Goal: Transaction & Acquisition: Purchase product/service

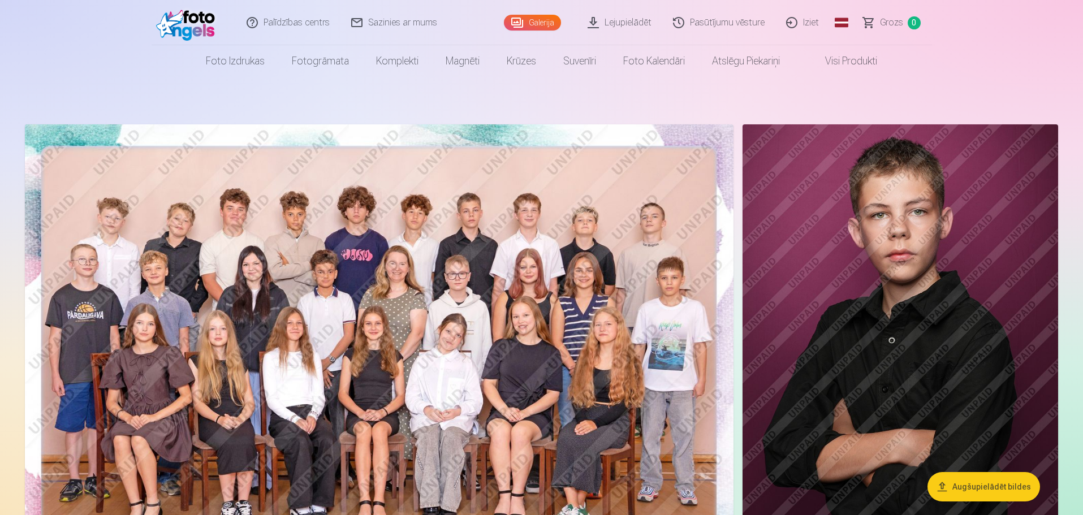
click at [719, 20] on link "Pasūtījumu vēsture" at bounding box center [719, 22] width 113 height 45
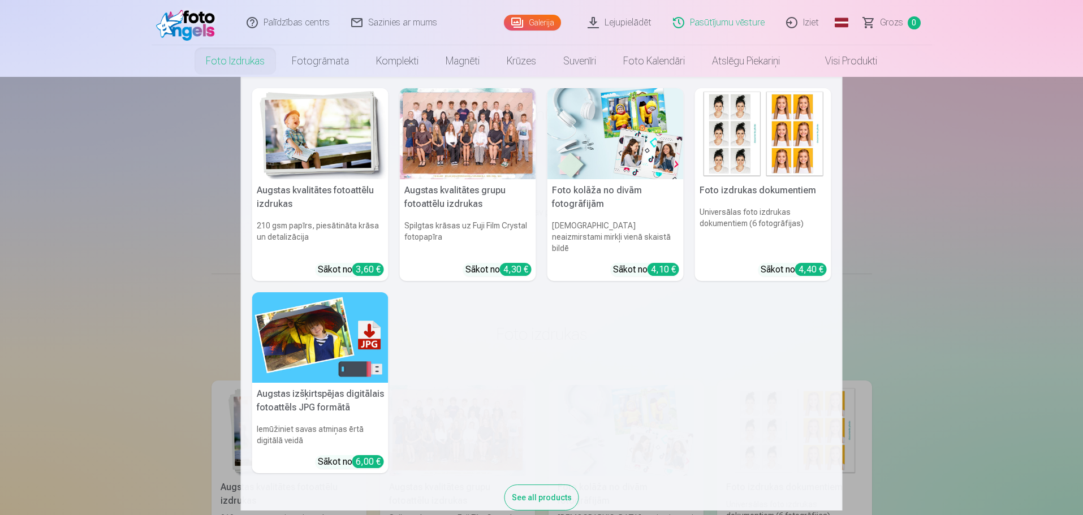
click at [240, 58] on link "Foto izdrukas" at bounding box center [235, 61] width 86 height 32
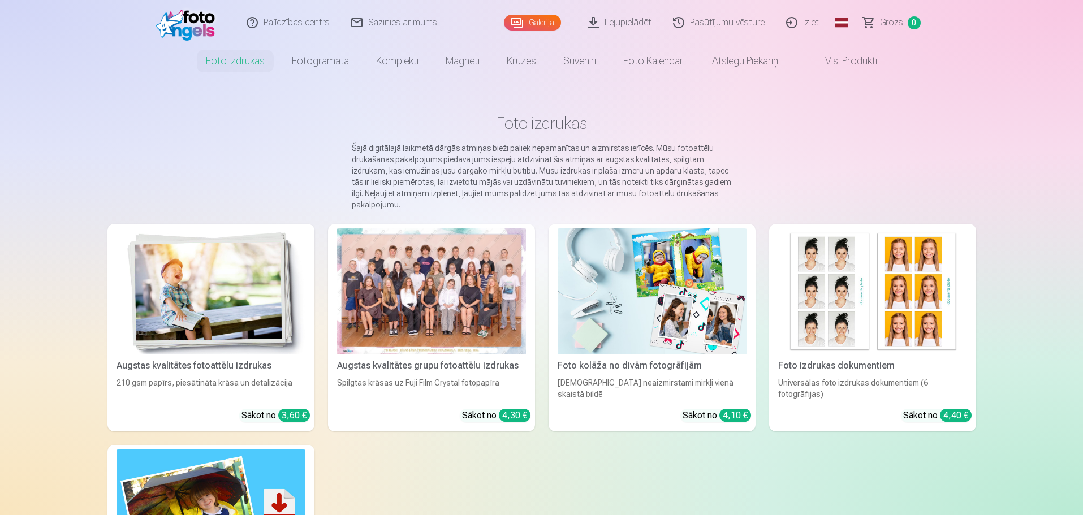
click at [545, 21] on link "Galerija" at bounding box center [532, 23] width 57 height 16
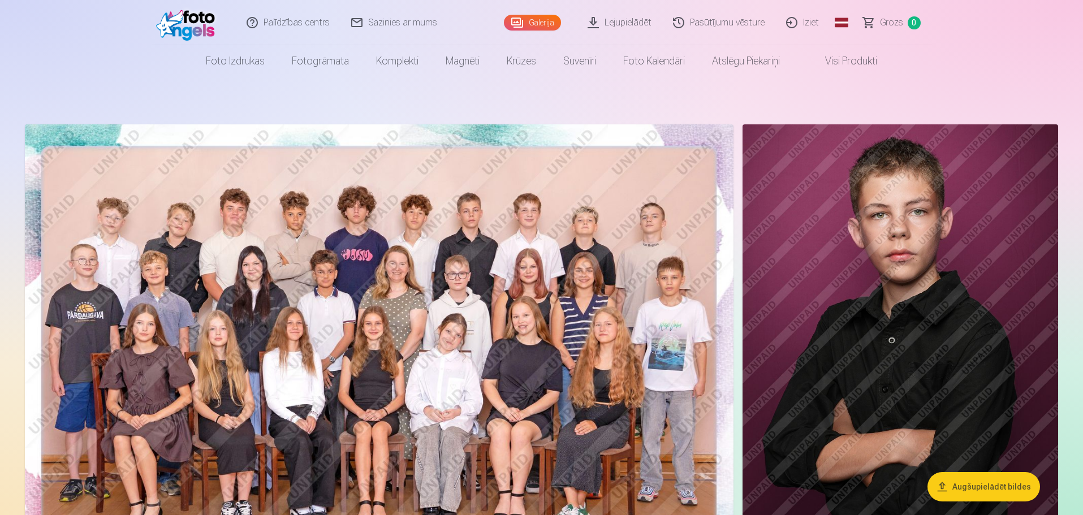
click at [409, 287] on img at bounding box center [379, 360] width 709 height 473
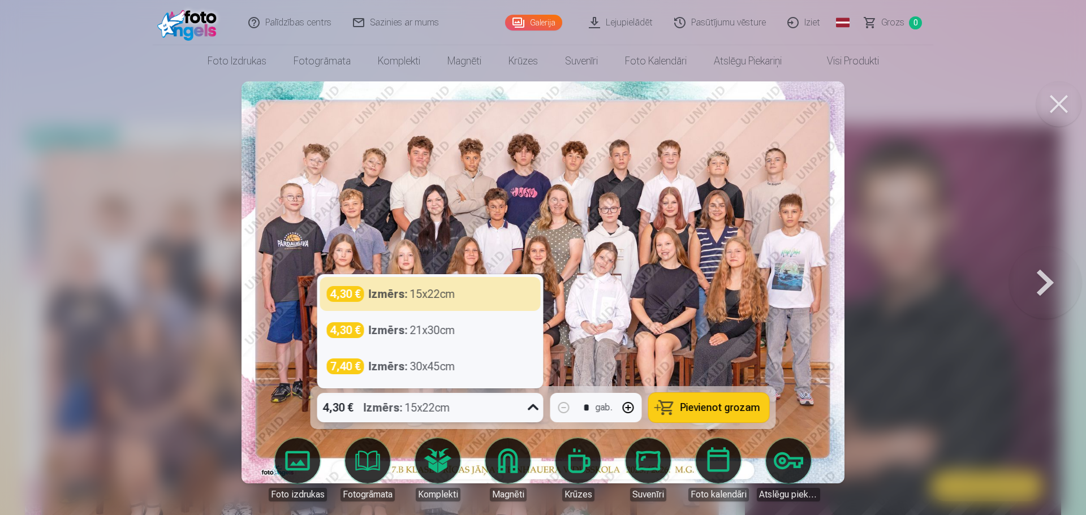
click at [535, 408] on icon at bounding box center [533, 408] width 18 height 18
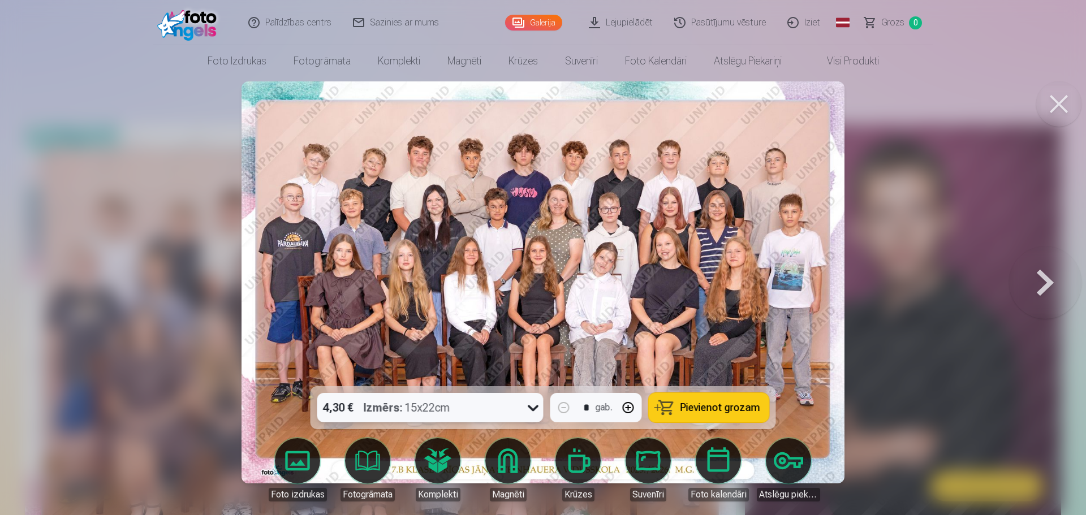
click at [534, 408] on icon at bounding box center [533, 408] width 18 height 18
click at [700, 410] on span "Pievienot grozam" at bounding box center [720, 408] width 80 height 10
click at [1067, 104] on button at bounding box center [1058, 103] width 45 height 45
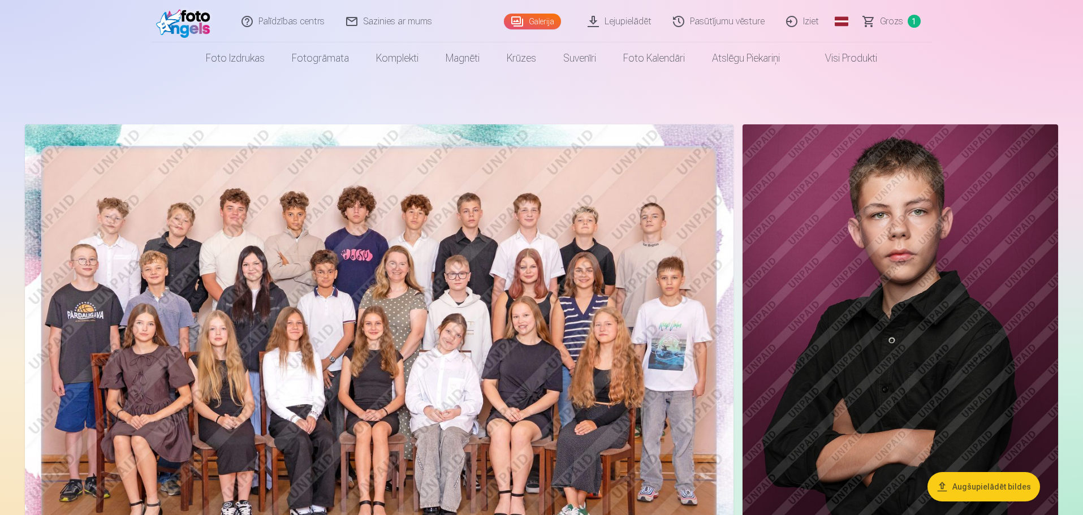
scroll to position [57, 0]
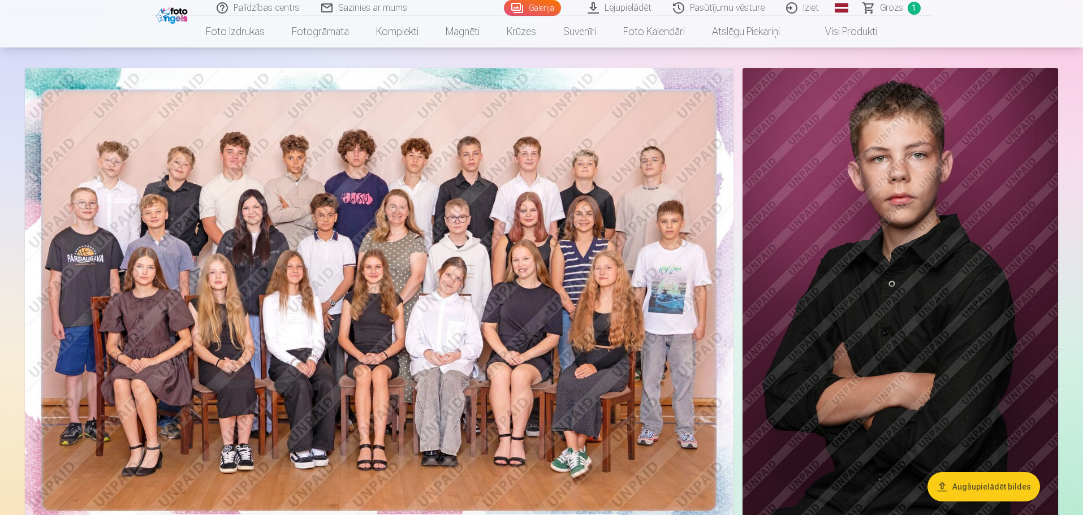
drag, startPoint x: 0, startPoint y: 405, endPoint x: 0, endPoint y: 535, distance: 129.5
drag, startPoint x: 0, startPoint y: 535, endPoint x: 575, endPoint y: 151, distance: 690.9
click at [575, 151] on img at bounding box center [379, 304] width 709 height 473
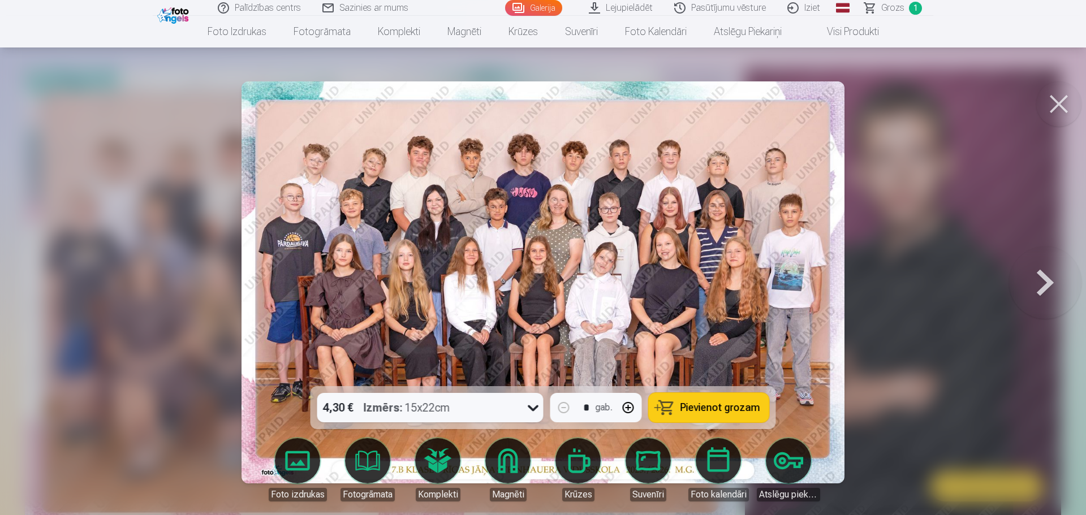
click at [1055, 108] on button at bounding box center [1058, 103] width 45 height 45
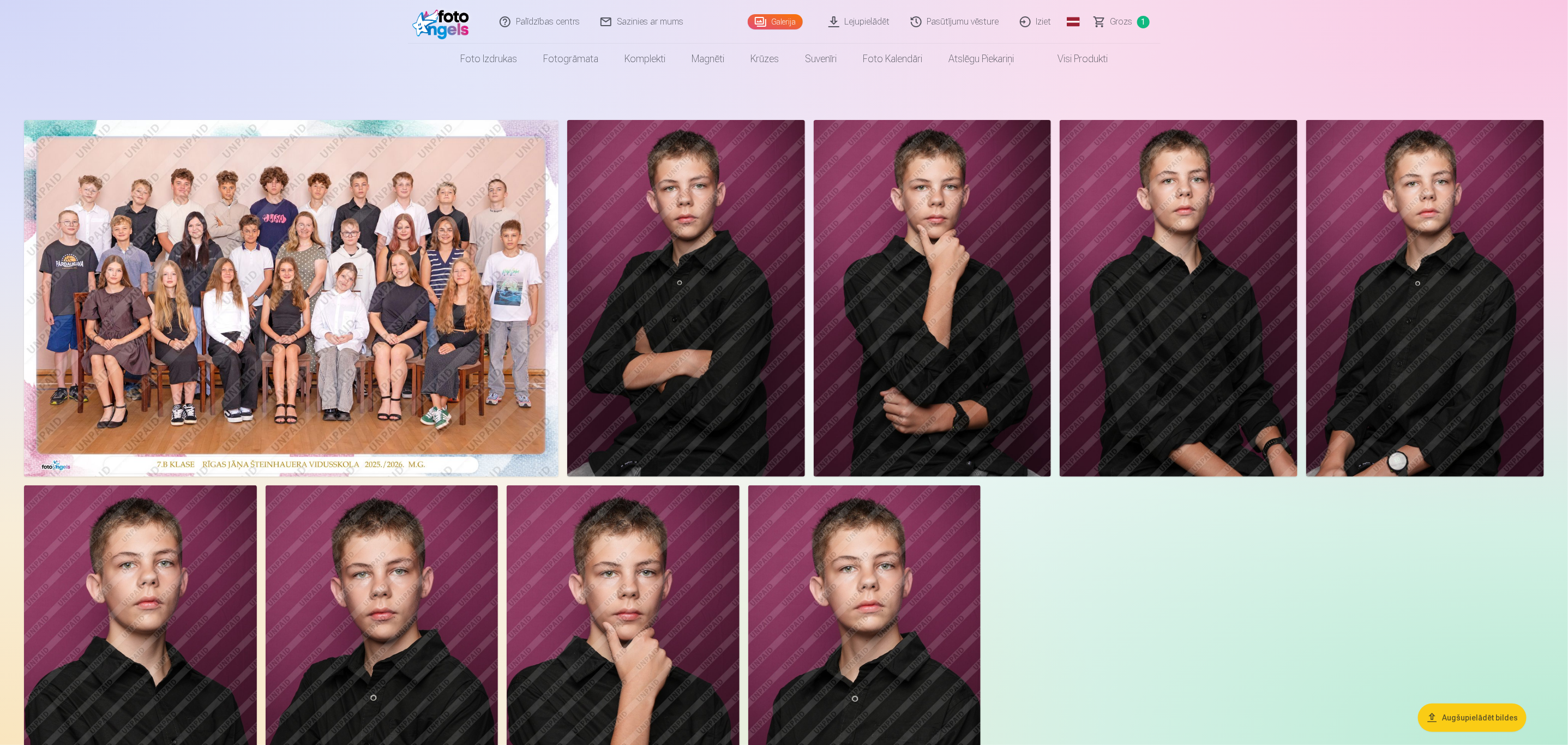
click at [965, 199] on img at bounding box center [933, 298] width 238 height 357
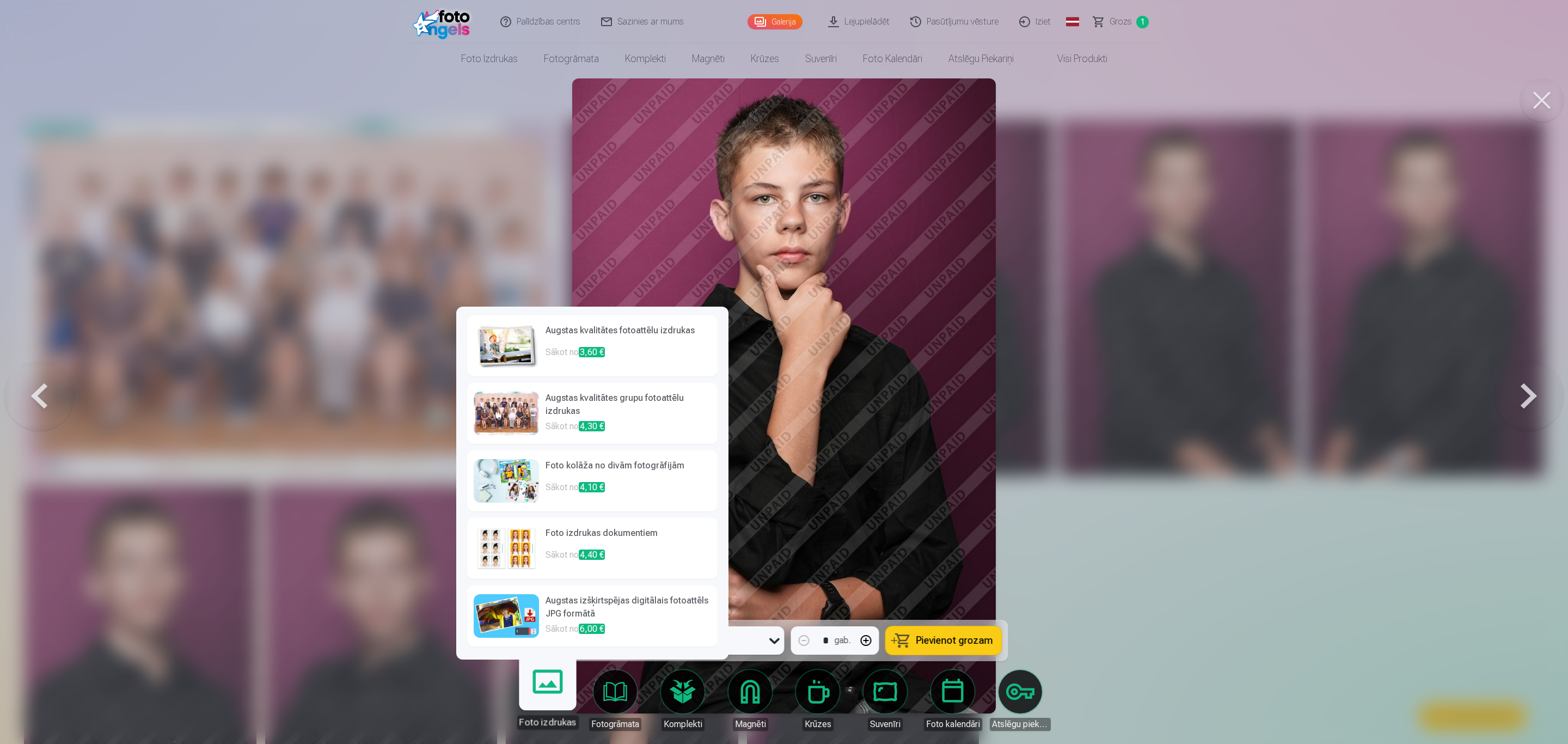
click at [554, 496] on link "Foto izdrukas" at bounding box center [548, 696] width 67 height 67
click at [661, 351] on p "Sākot no 3,60 €" at bounding box center [629, 356] width 166 height 22
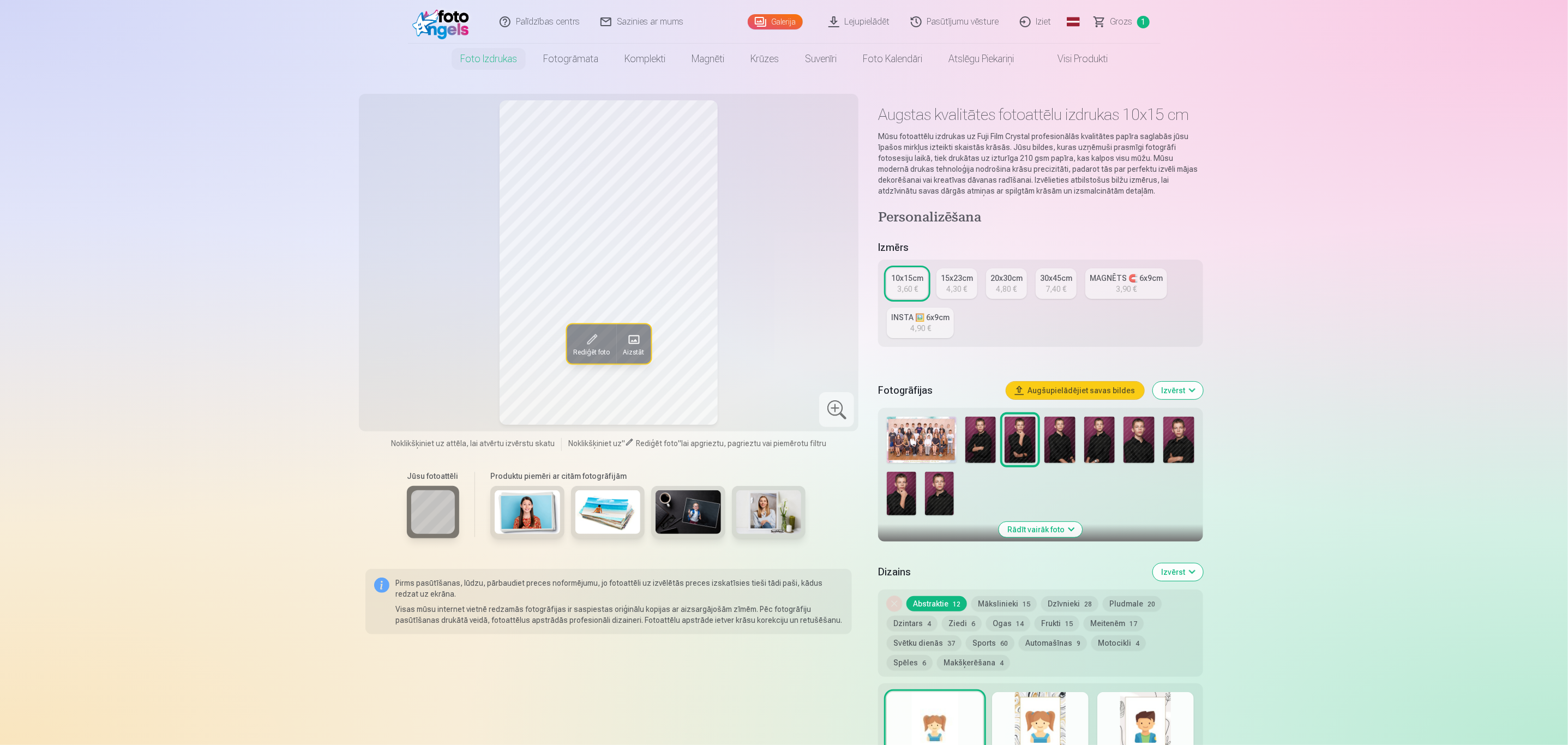
drag, startPoint x: 1116, startPoint y: 219, endPoint x: 1282, endPoint y: 84, distance: 214.0
click at [958, 280] on div "15x23cm" at bounding box center [957, 278] width 32 height 11
click at [843, 408] on div at bounding box center [837, 410] width 35 height 35
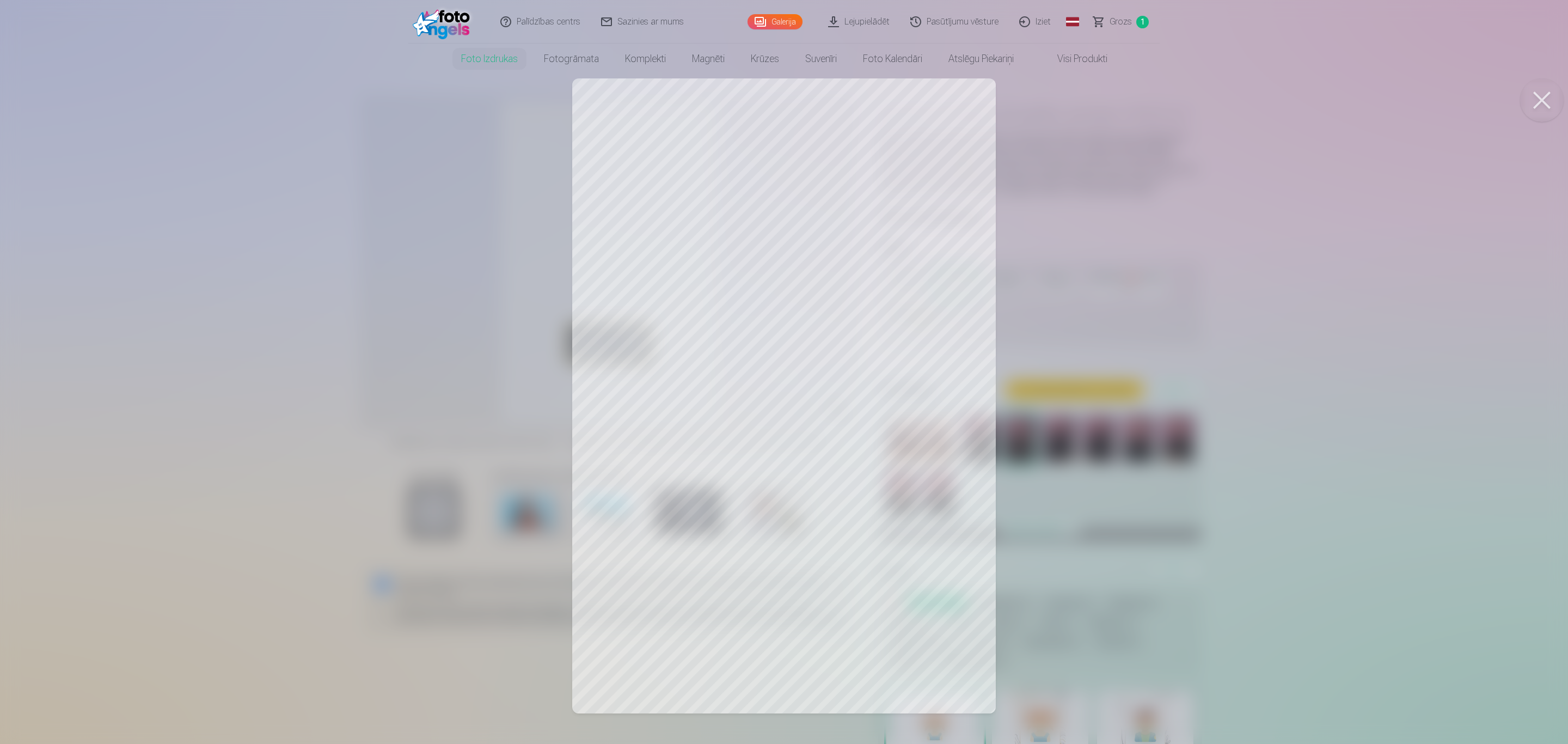
click at [841, 408] on div at bounding box center [784, 372] width 1568 height 744
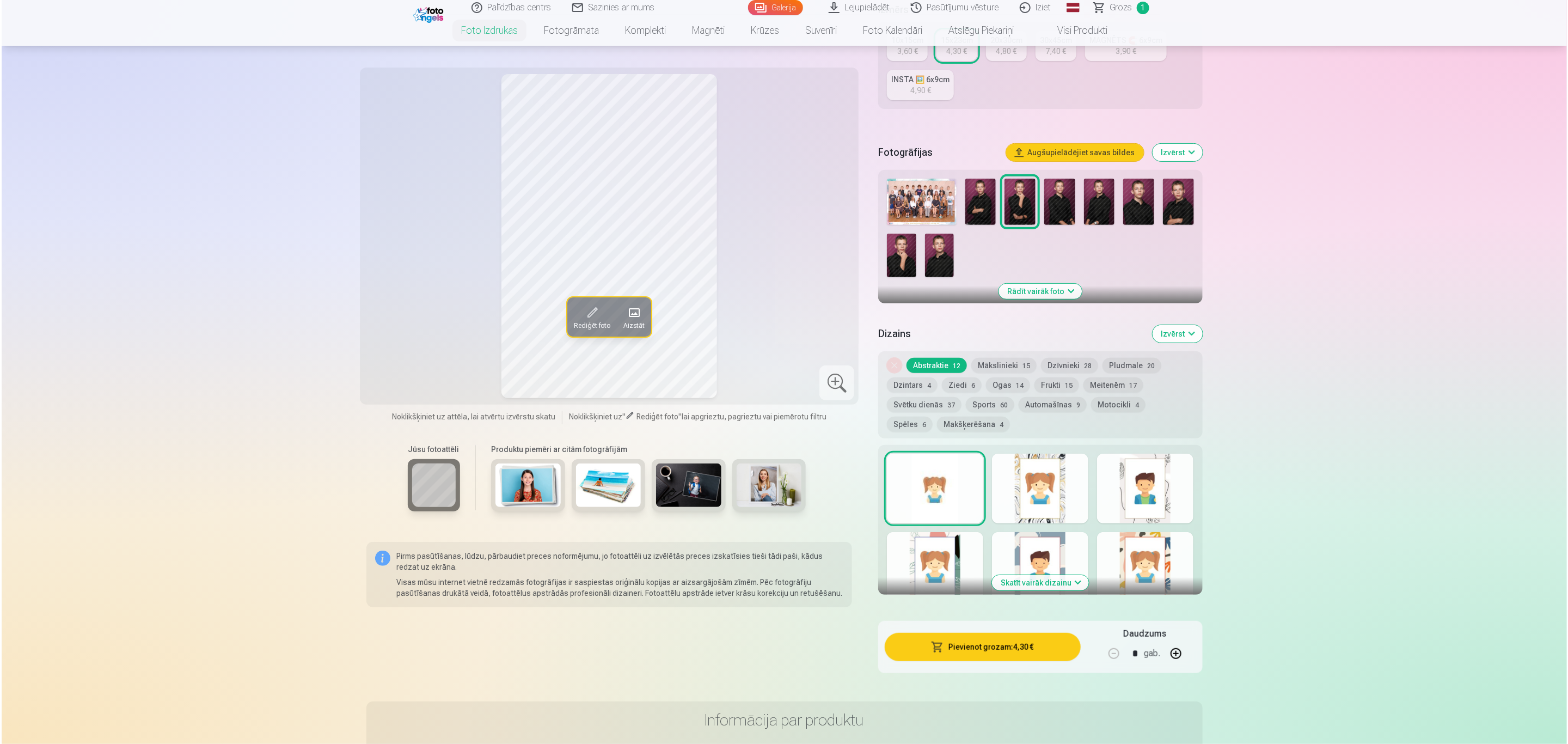
scroll to position [245, 0]
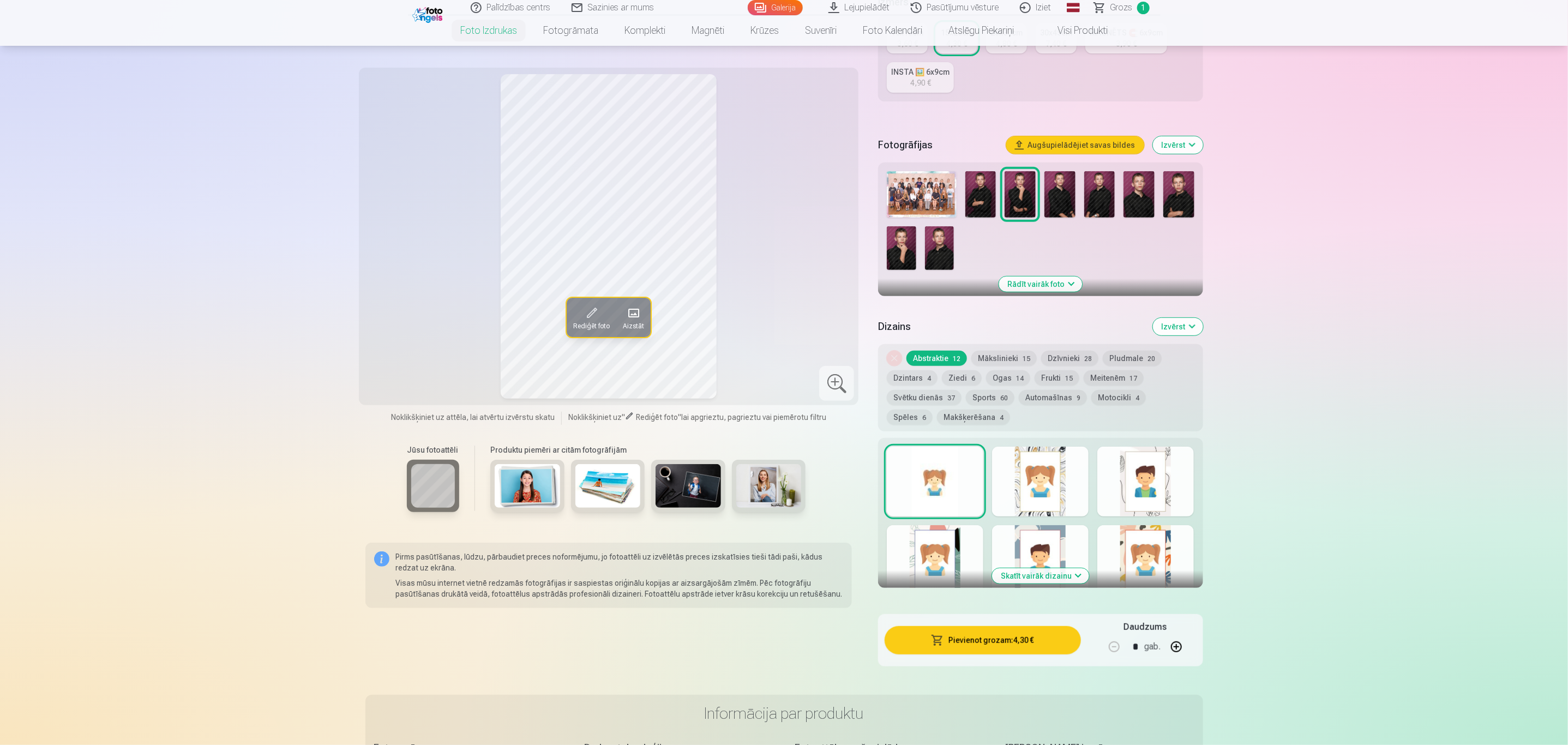
click at [1044, 496] on button "button" at bounding box center [1176, 646] width 26 height 26
click at [1044, 496] on button "button" at bounding box center [1114, 646] width 26 height 26
click at [1044, 496] on button "button" at bounding box center [1176, 646] width 26 height 26
drag, startPoint x: 1174, startPoint y: 648, endPoint x: 1166, endPoint y: 654, distance: 10.0
click at [1044, 496] on button "button" at bounding box center [1176, 646] width 26 height 26
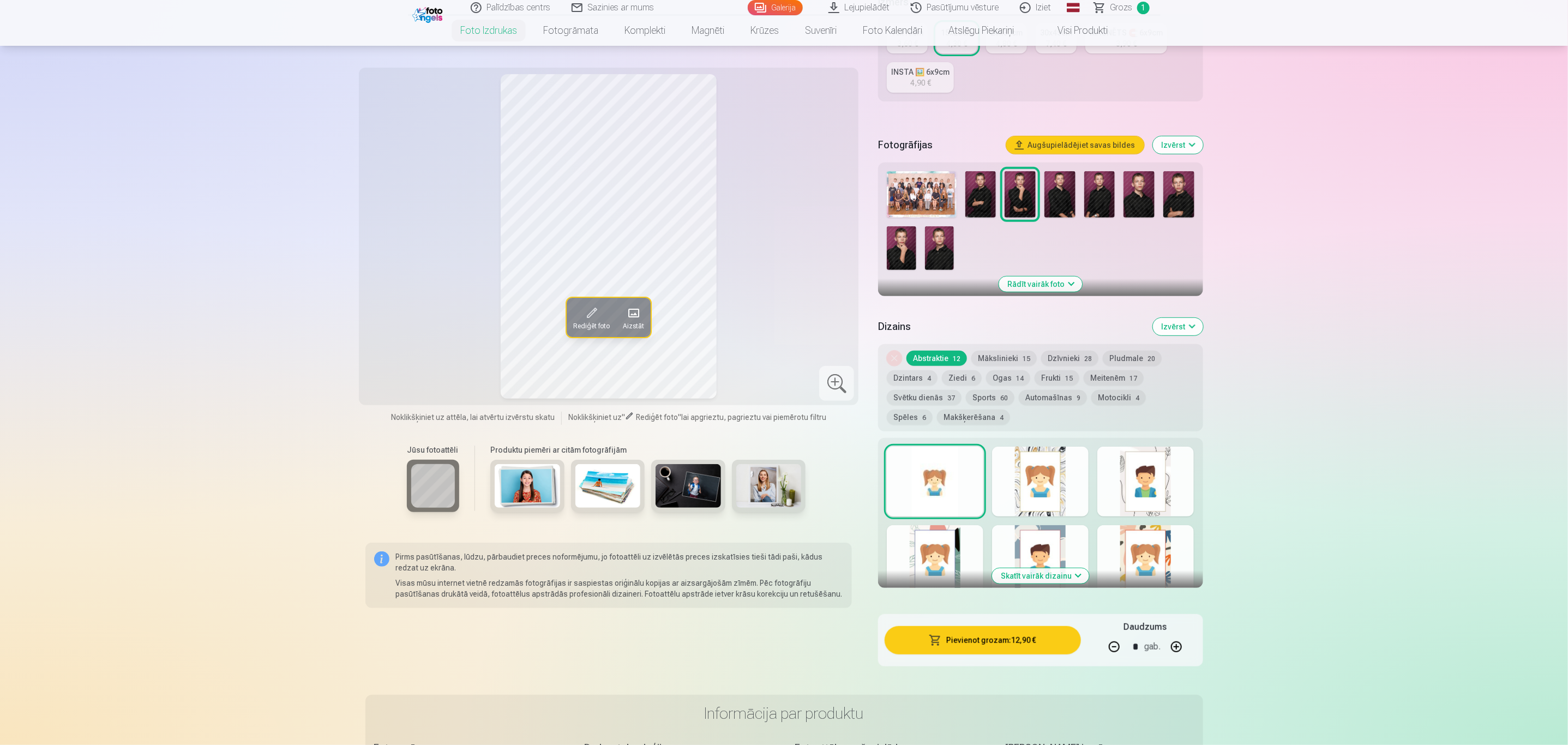
click at [995, 496] on button "Pievienot grozam : 12,90 €" at bounding box center [982, 639] width 196 height 28
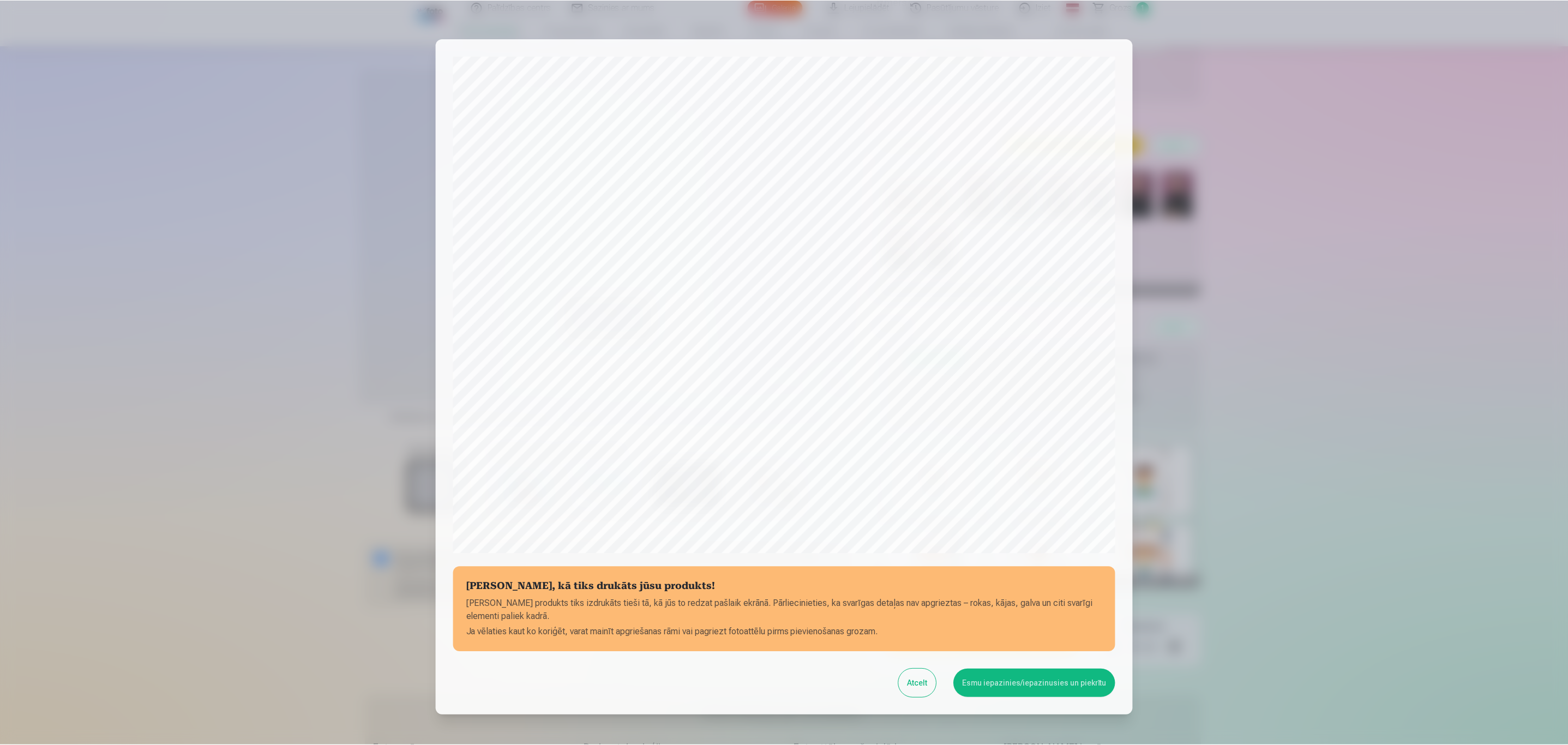
scroll to position [74, 0]
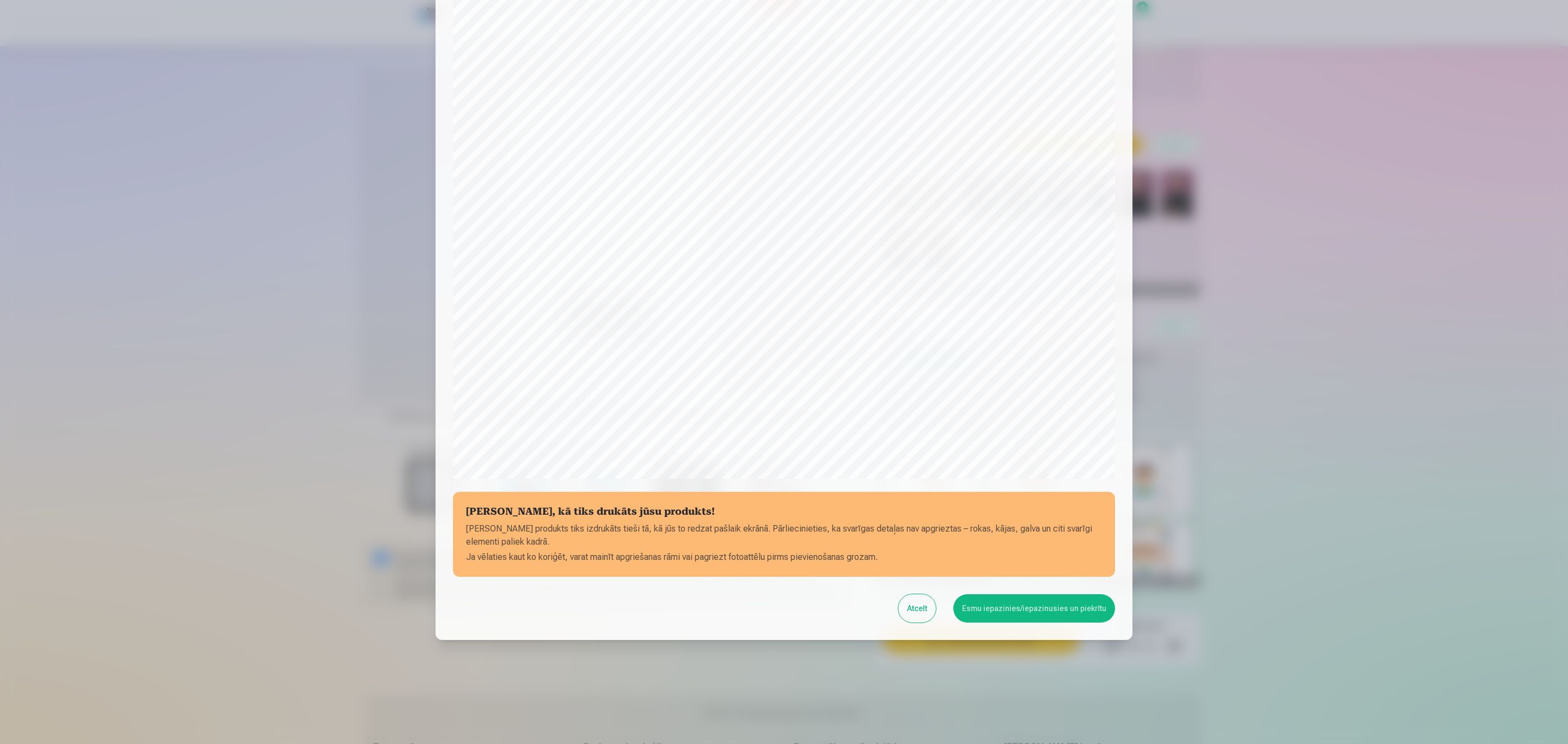
click at [994, 496] on button "Esmu iepazinies/iepazinusies un piekrītu" at bounding box center [1034, 607] width 162 height 28
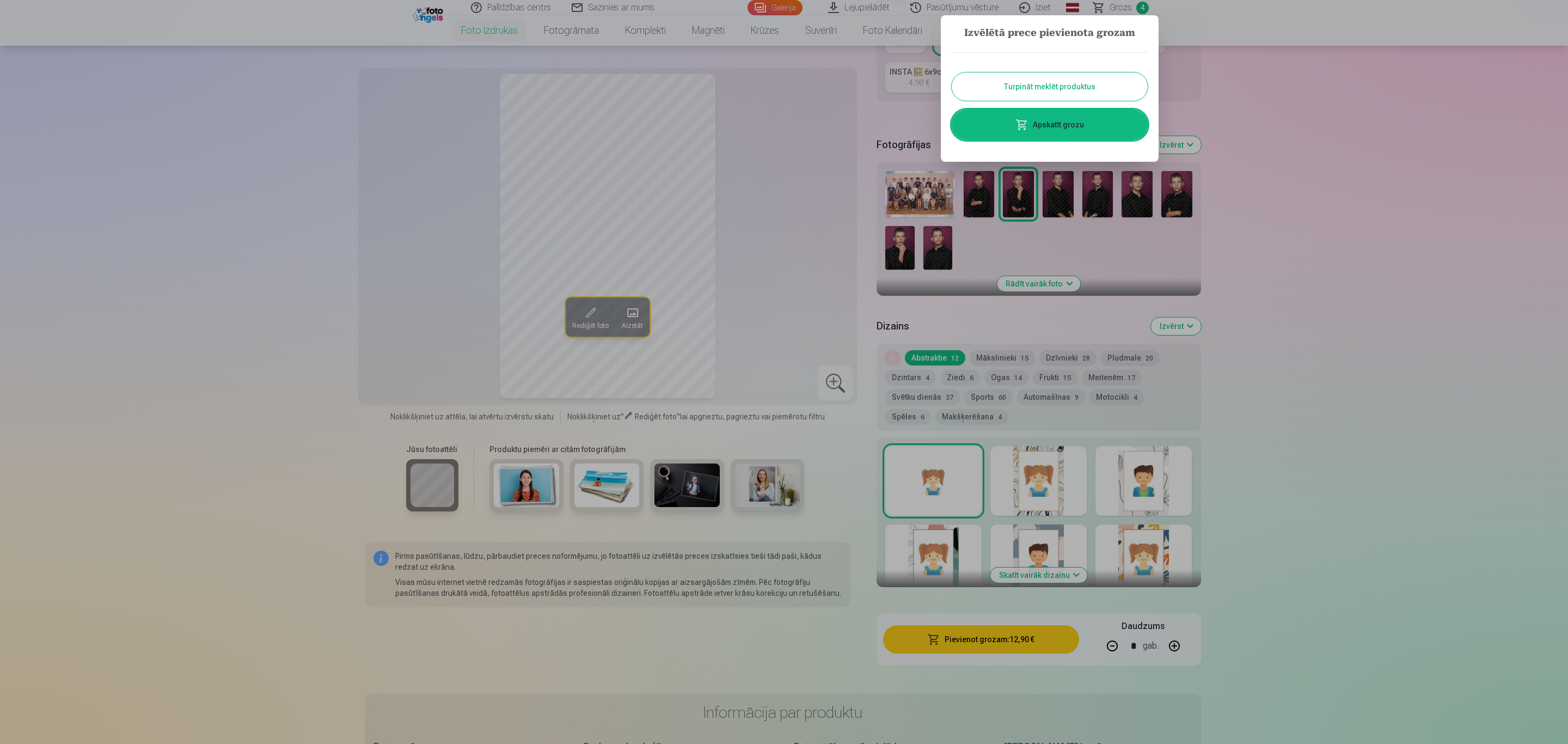
click at [1042, 84] on button "Turpināt meklēt produktus" at bounding box center [1050, 86] width 196 height 28
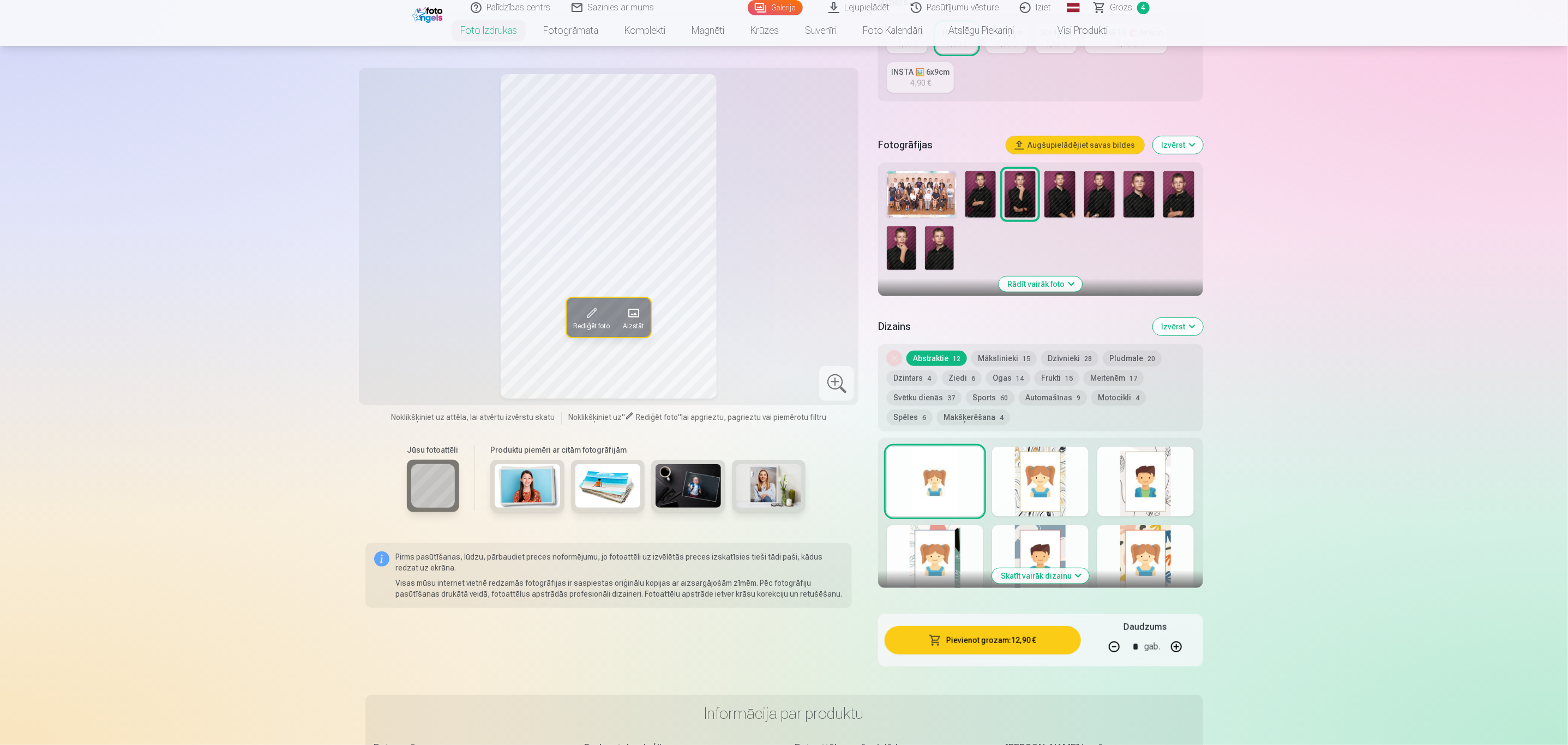
click at [978, 185] on img at bounding box center [981, 195] width 31 height 46
click at [1044, 210] on img at bounding box center [1060, 195] width 31 height 46
click at [1044, 193] on img at bounding box center [1099, 195] width 31 height 46
click at [1044, 209] on img at bounding box center [1139, 195] width 31 height 46
click at [1044, 197] on img at bounding box center [1178, 195] width 31 height 46
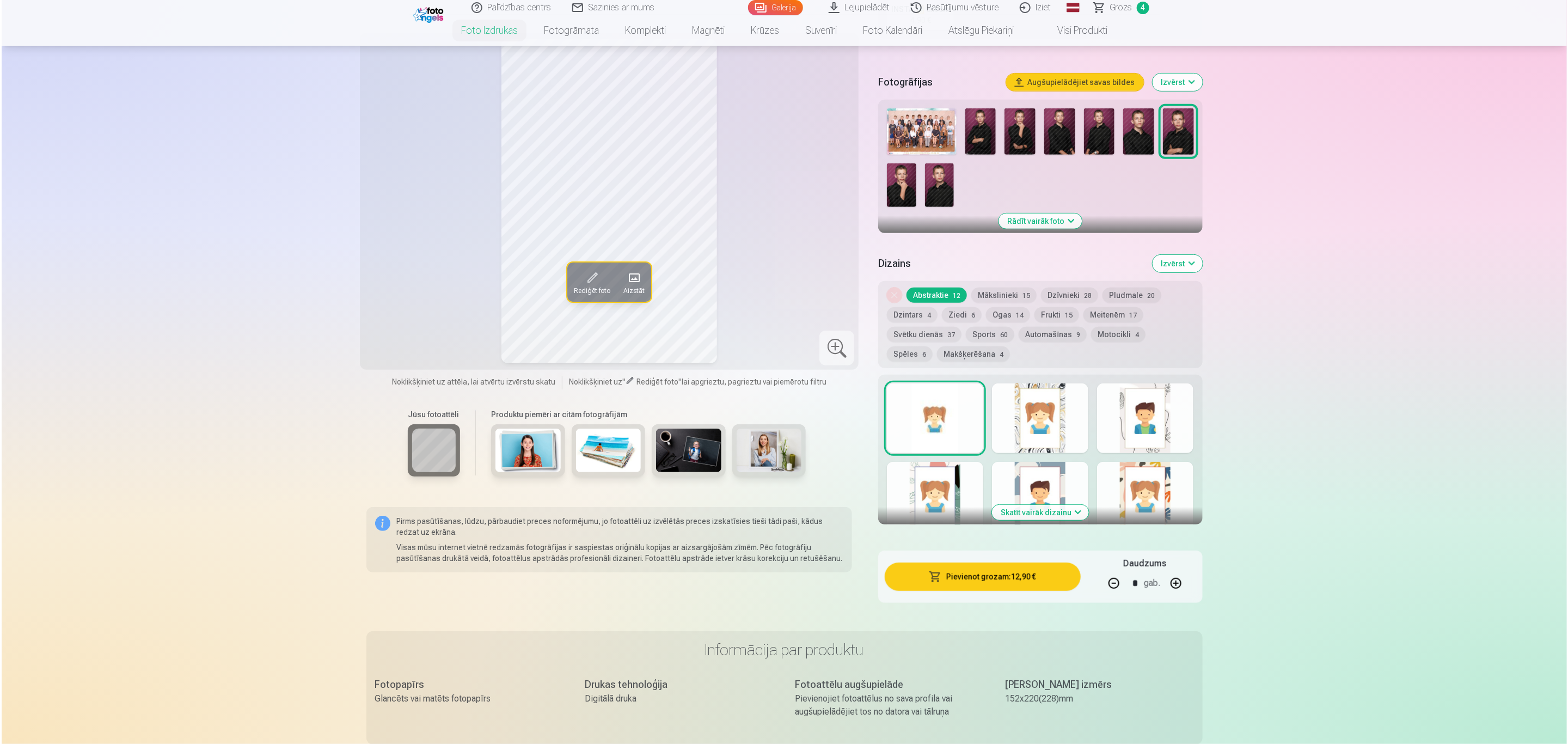
scroll to position [408, 0]
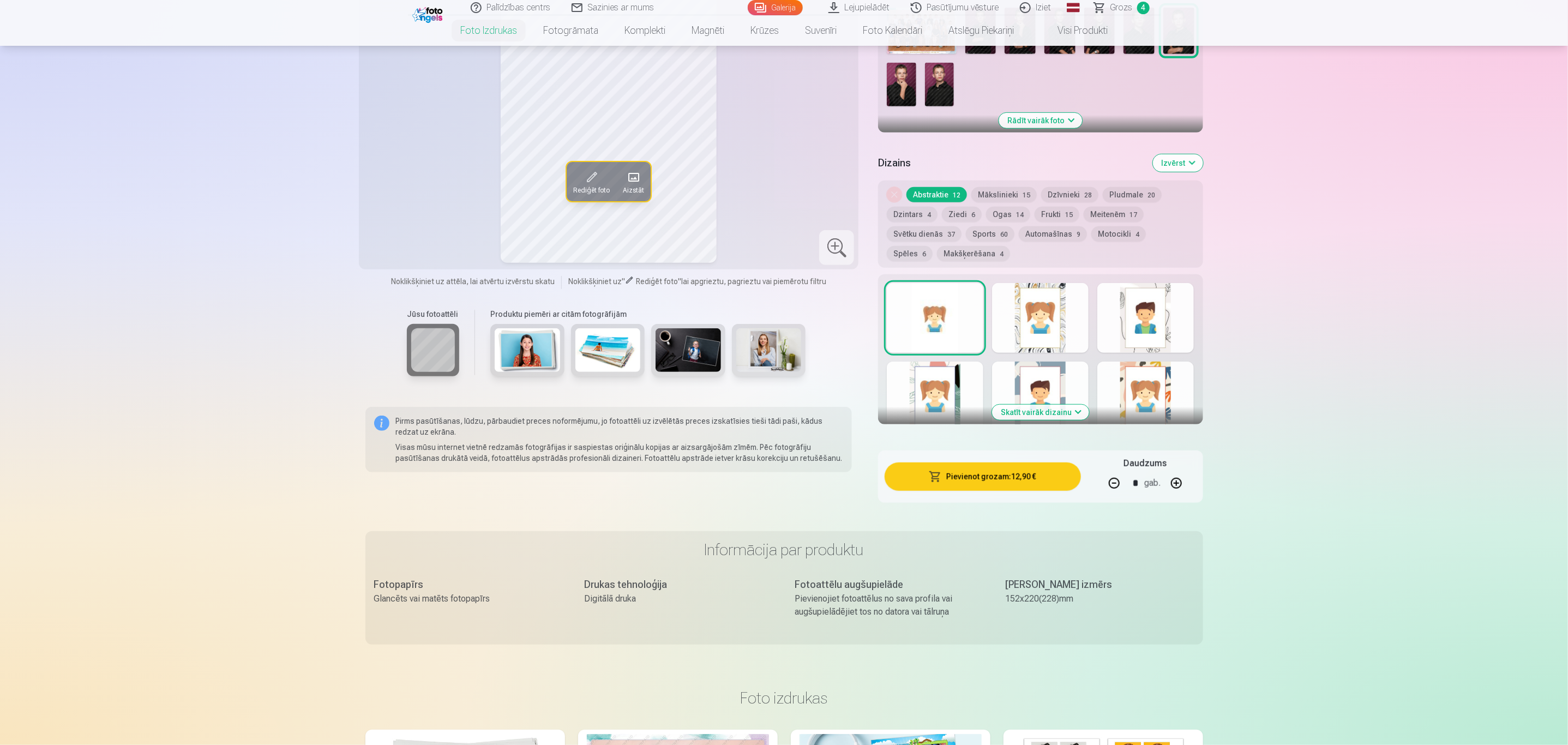
click at [1044, 484] on button "button" at bounding box center [1114, 483] width 26 height 26
click at [1044, 484] on button "button" at bounding box center [1176, 483] width 26 height 26
click at [1044, 478] on button "button" at bounding box center [1114, 483] width 26 height 26
type input "*"
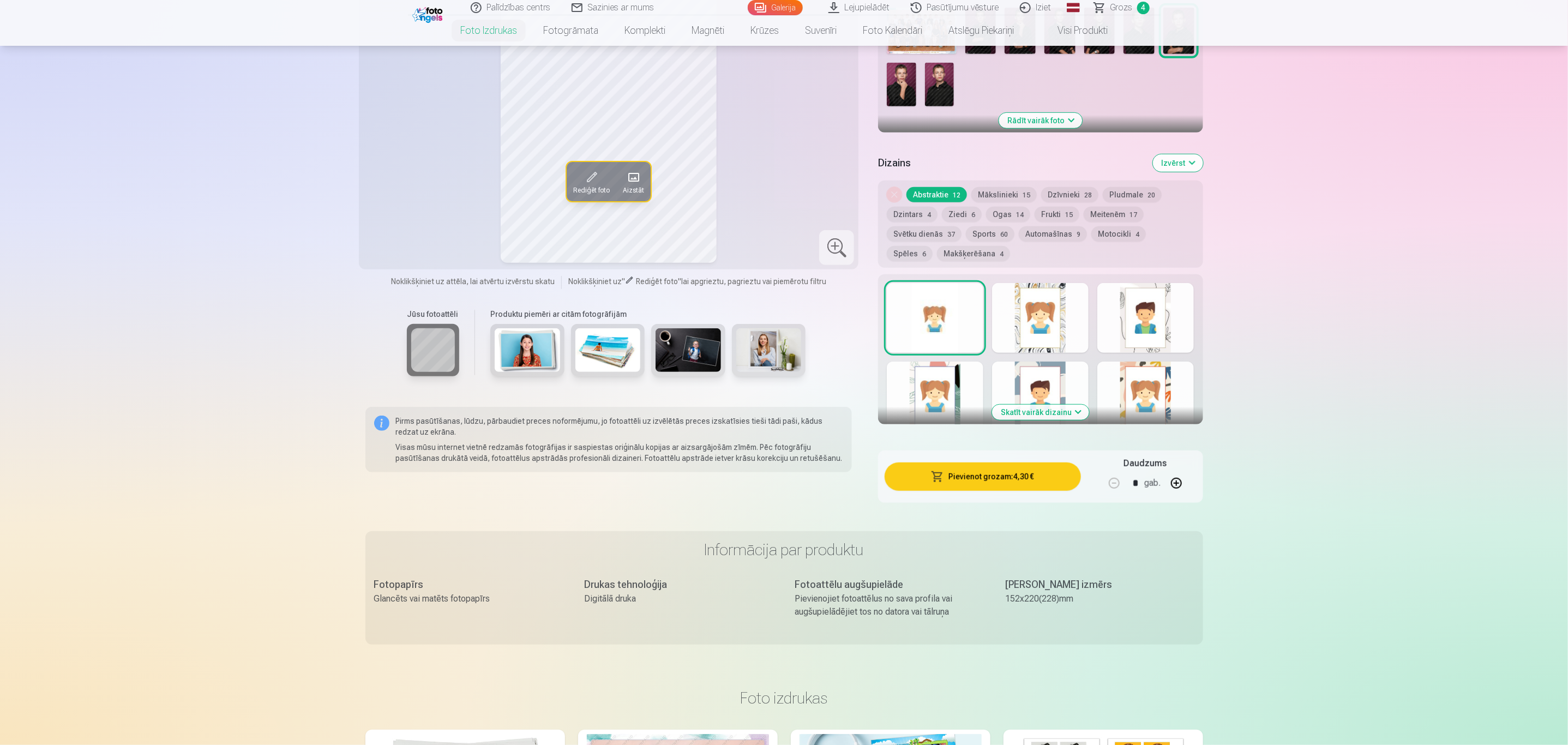
click at [984, 480] on button "Pievienot grozam : 4,30 €" at bounding box center [982, 476] width 196 height 28
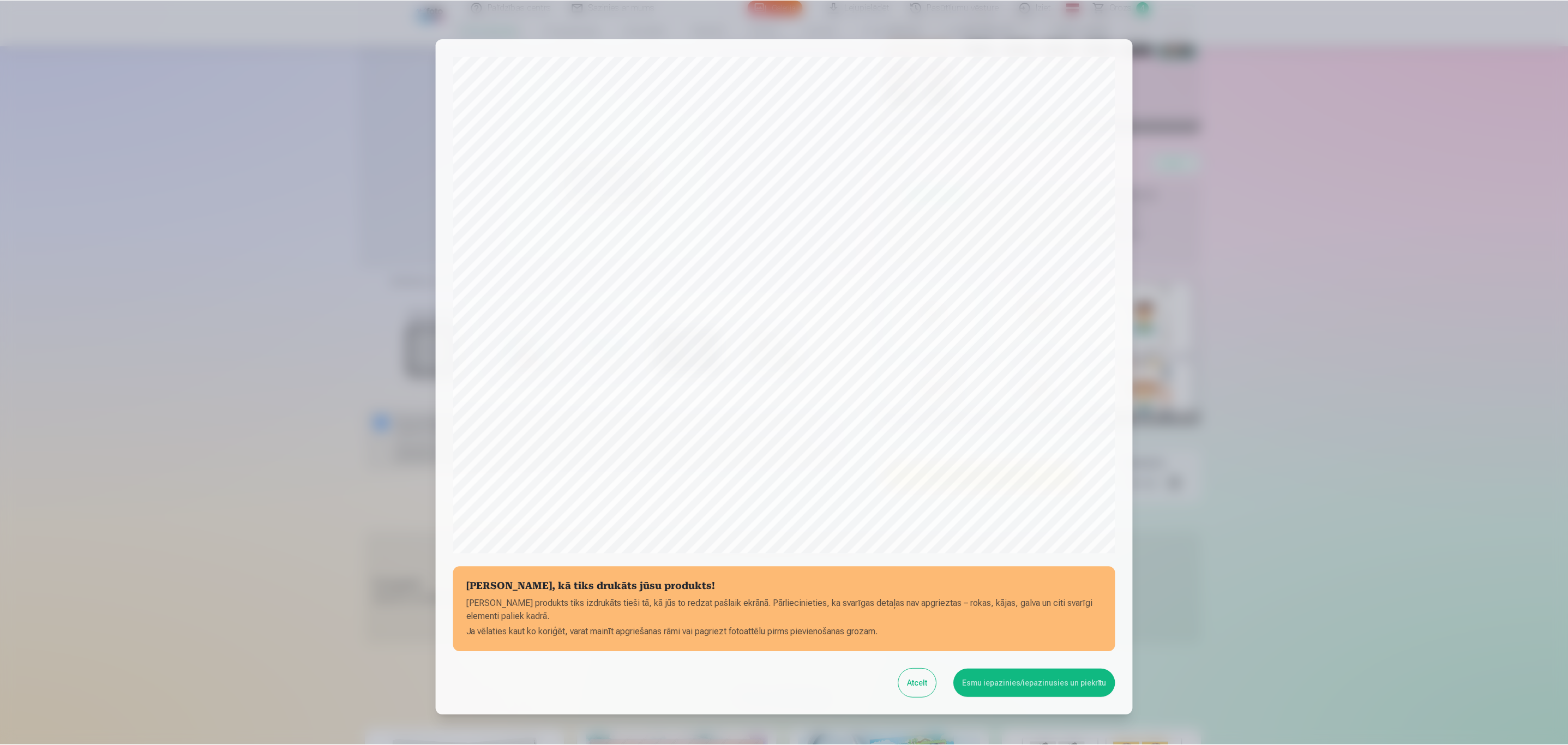
scroll to position [74, 0]
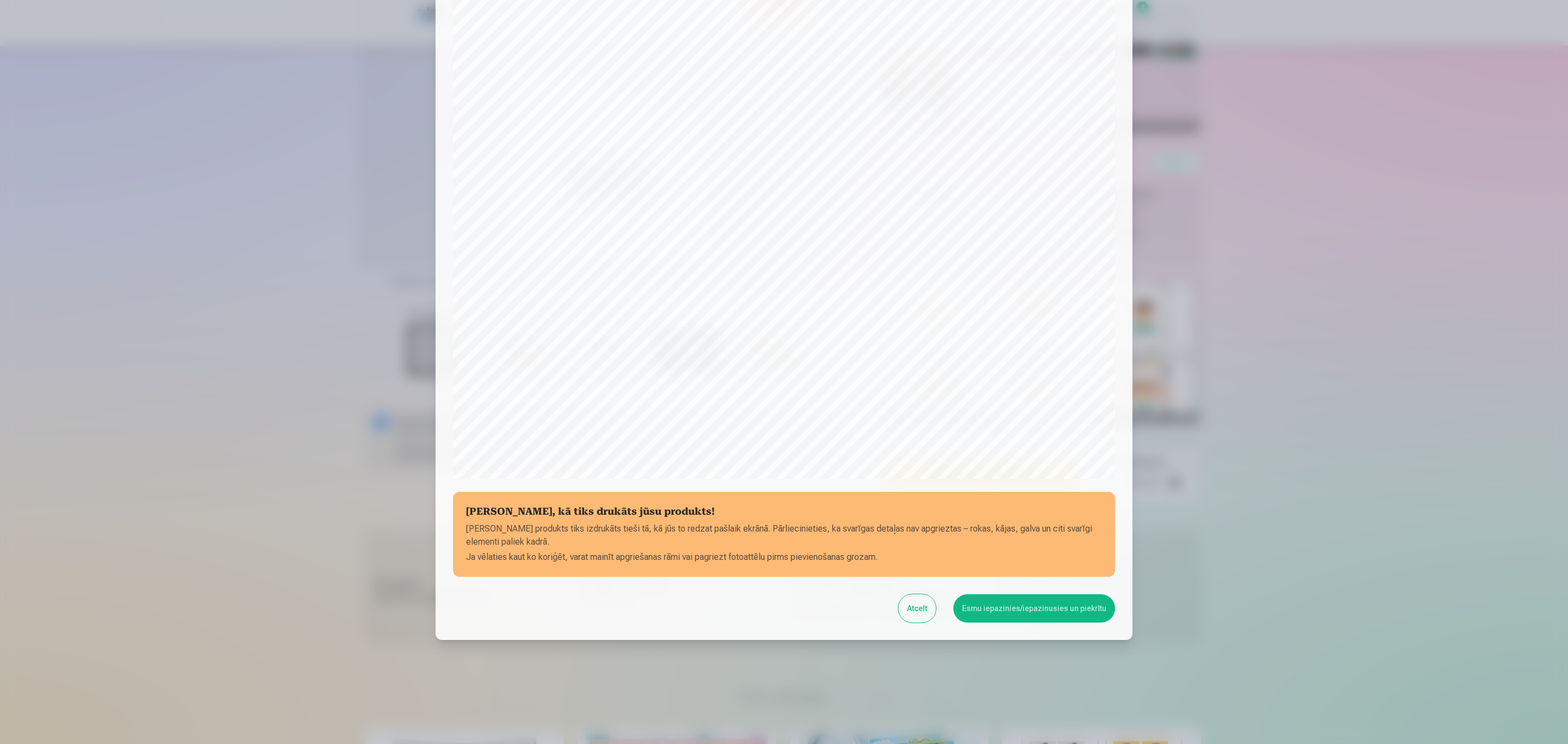
click at [1042, 496] on button "Esmu iepazinies/iepazinusies un piekrītu" at bounding box center [1034, 607] width 162 height 28
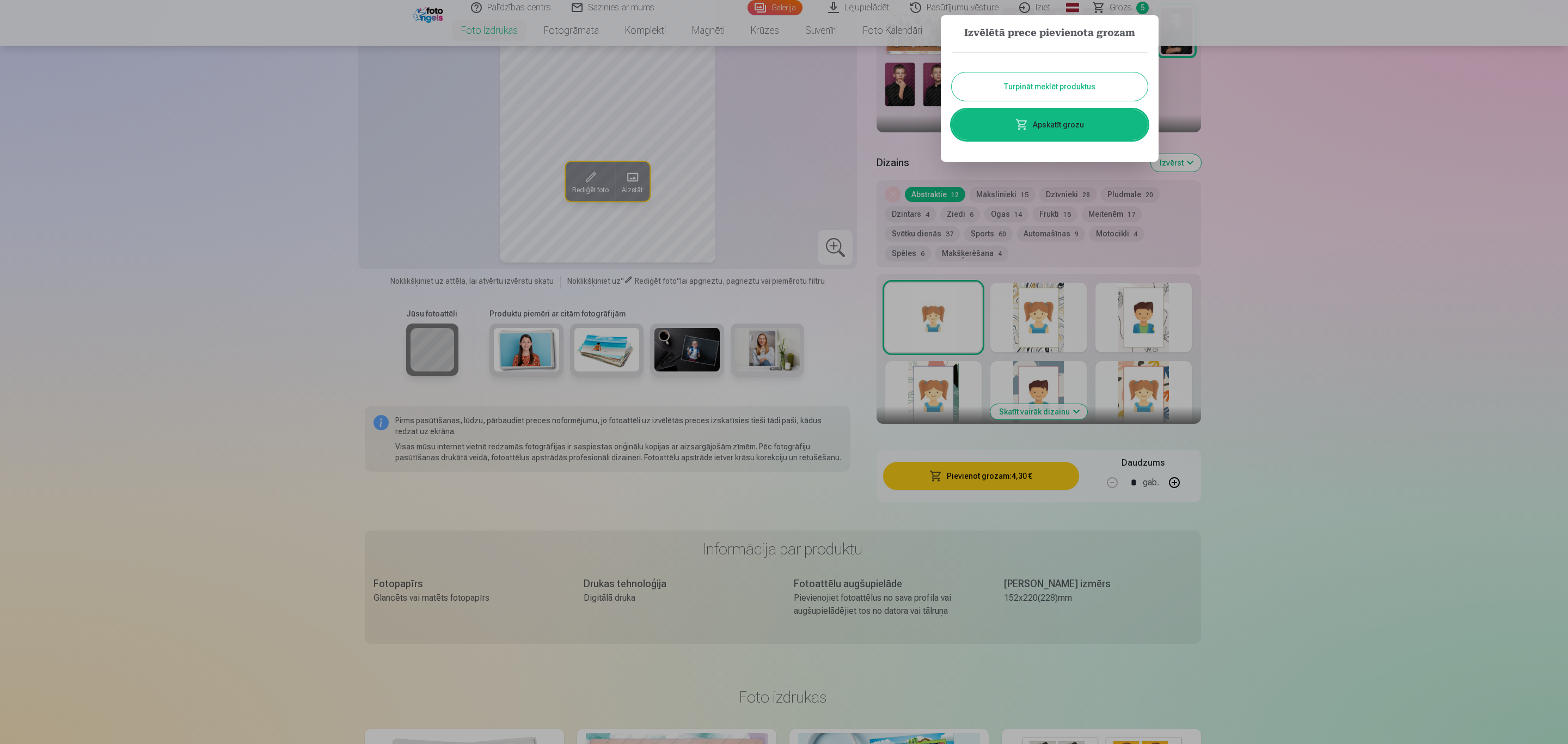
click at [1041, 82] on button "Turpināt meklēt produktus" at bounding box center [1050, 86] width 196 height 28
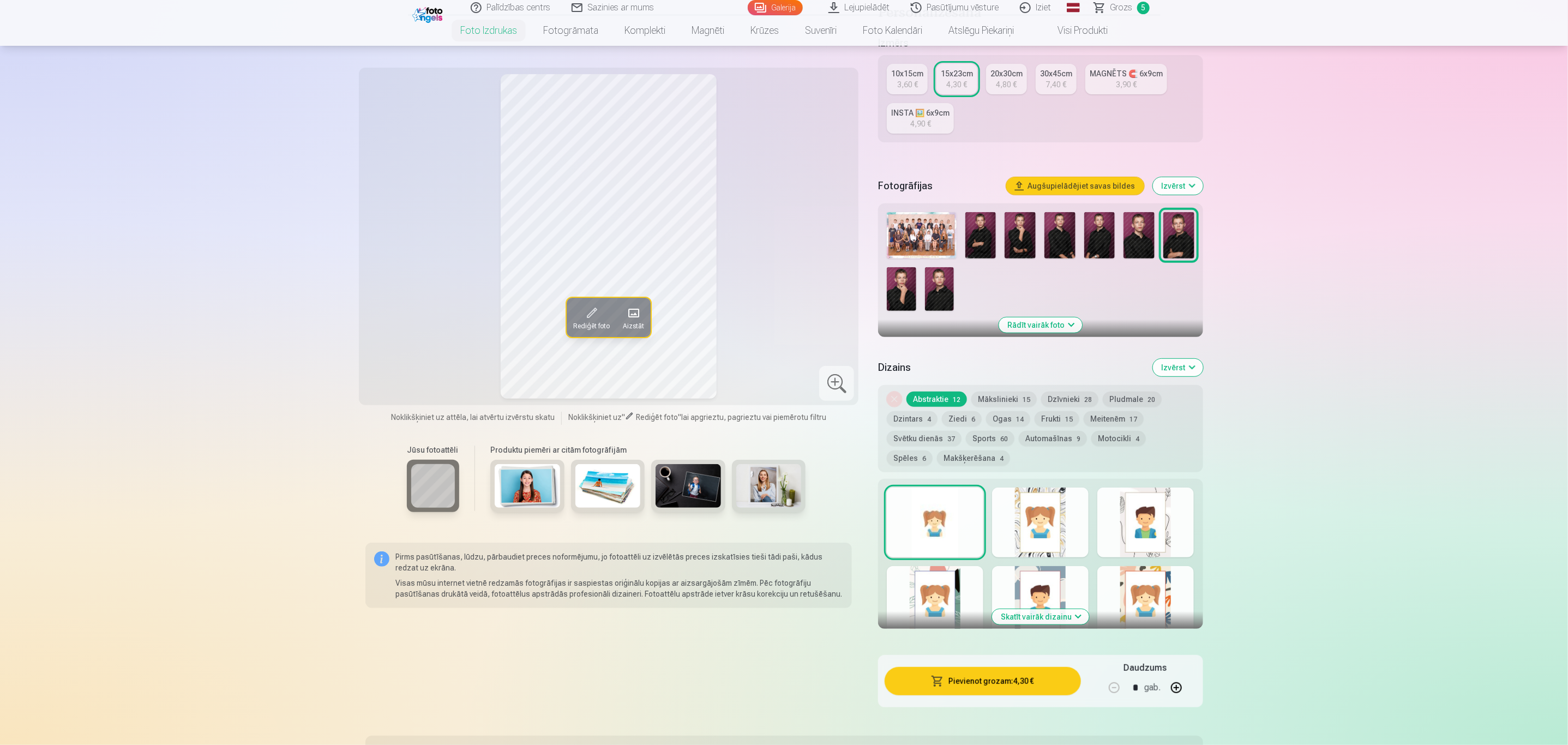
scroll to position [164, 0]
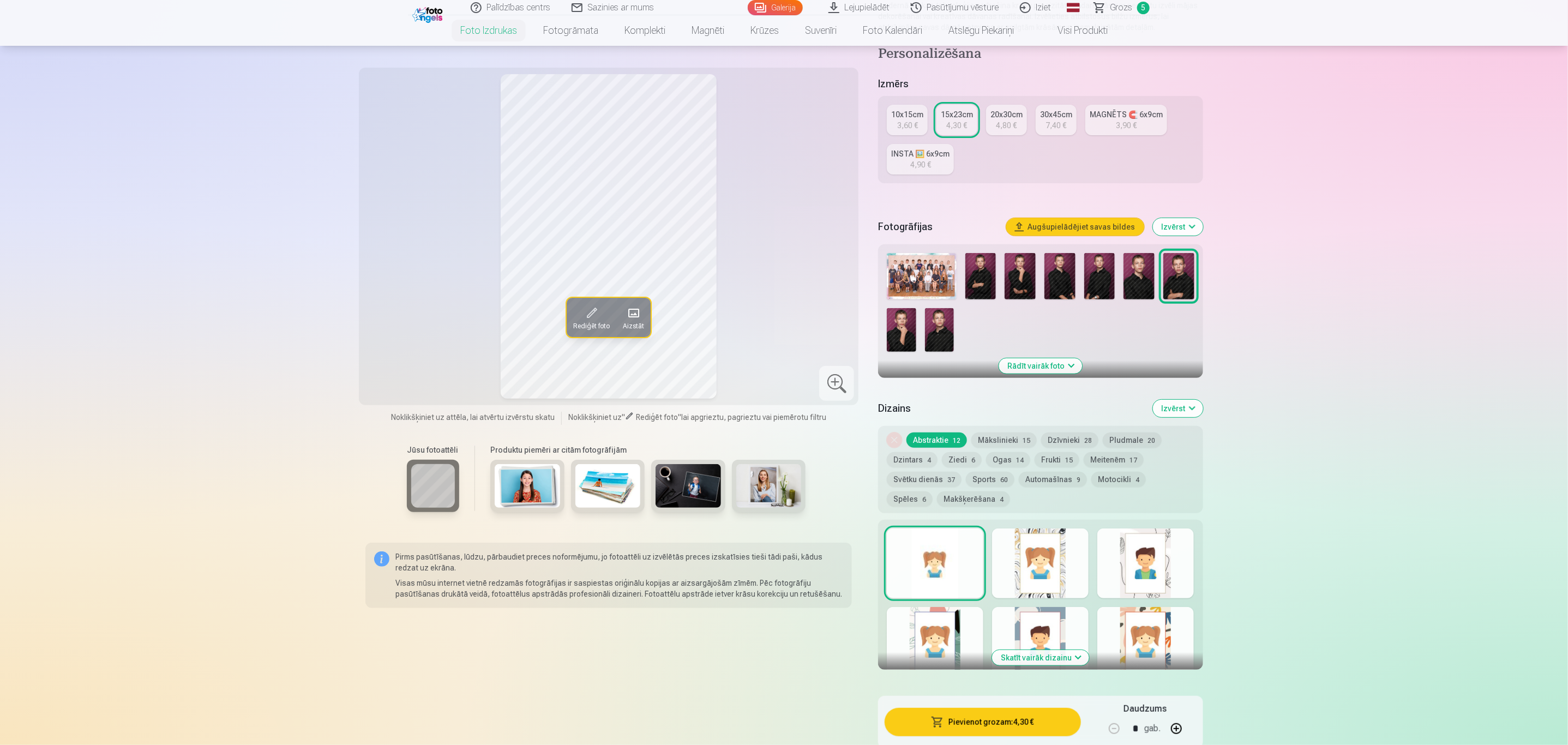
click at [905, 319] on img at bounding box center [902, 330] width 29 height 43
click at [1019, 281] on img at bounding box center [1020, 276] width 31 height 46
click at [900, 333] on img at bounding box center [902, 330] width 29 height 43
click at [990, 283] on img at bounding box center [981, 276] width 31 height 46
click at [1044, 288] on img at bounding box center [1060, 276] width 31 height 46
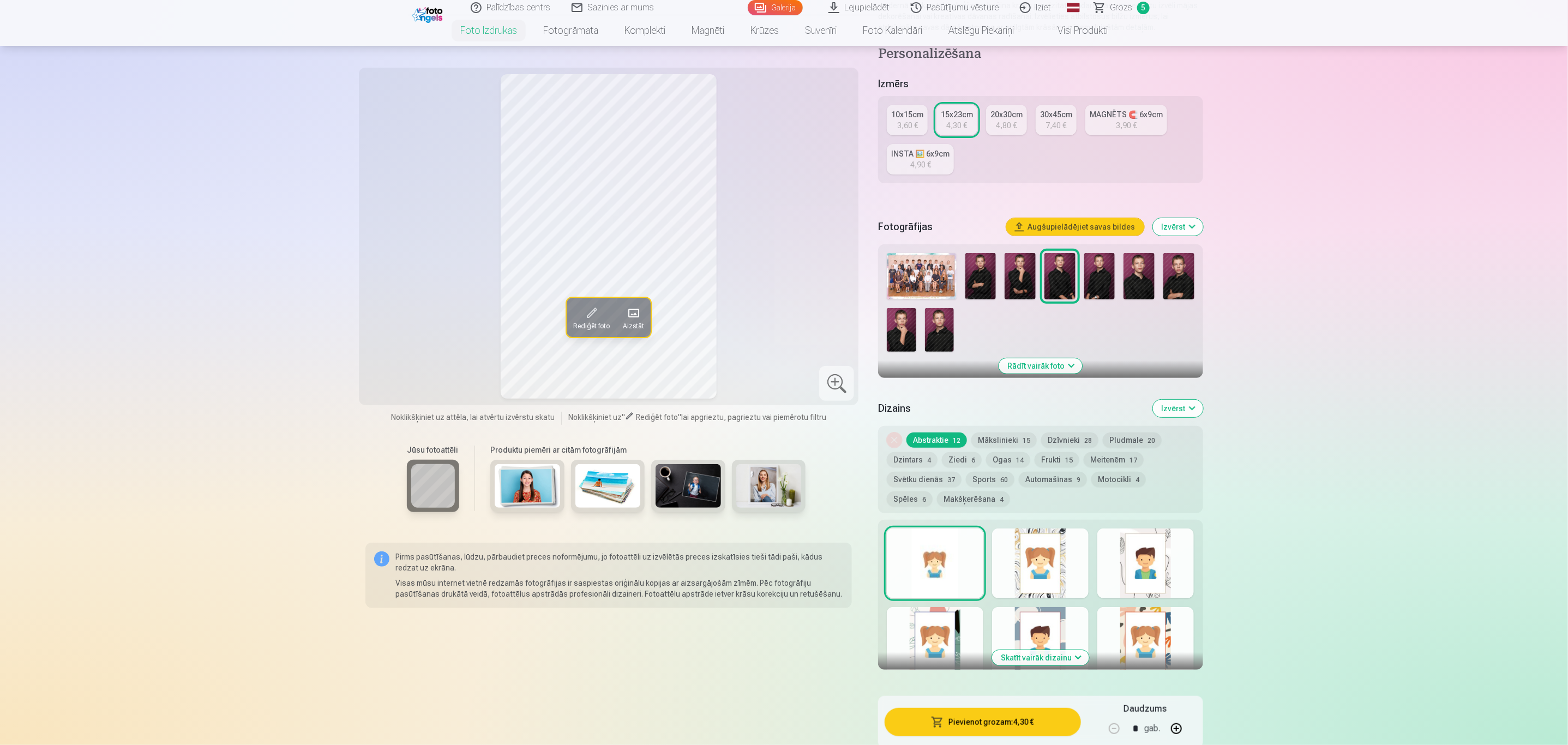
click at [1044, 288] on img at bounding box center [1099, 276] width 31 height 46
click at [1044, 284] on div at bounding box center [1040, 302] width 315 height 107
click at [1044, 279] on img at bounding box center [1060, 276] width 31 height 46
click at [1044, 284] on img at bounding box center [1099, 276] width 31 height 46
click at [1044, 288] on img at bounding box center [1139, 276] width 31 height 46
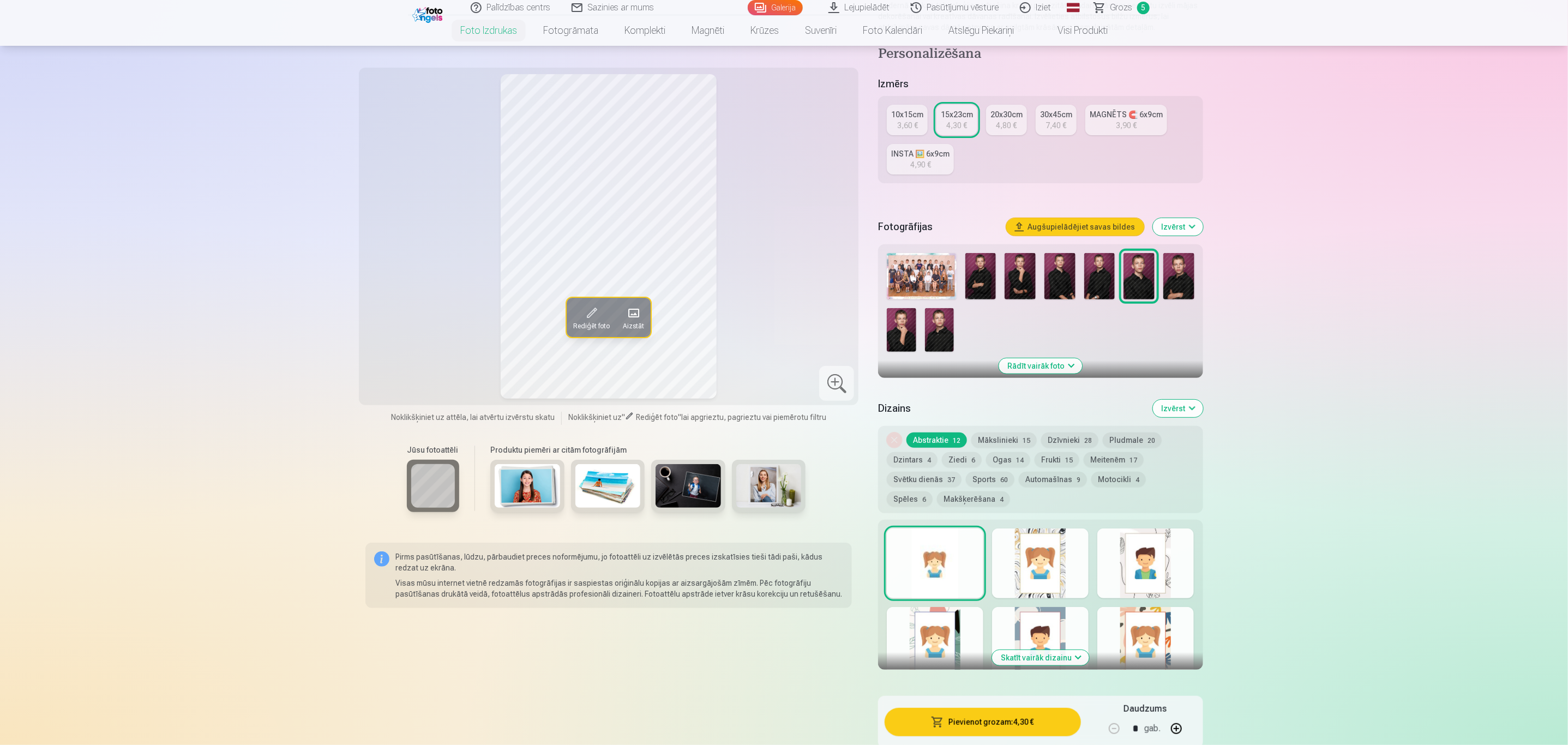
click at [1044, 295] on img at bounding box center [1178, 276] width 31 height 46
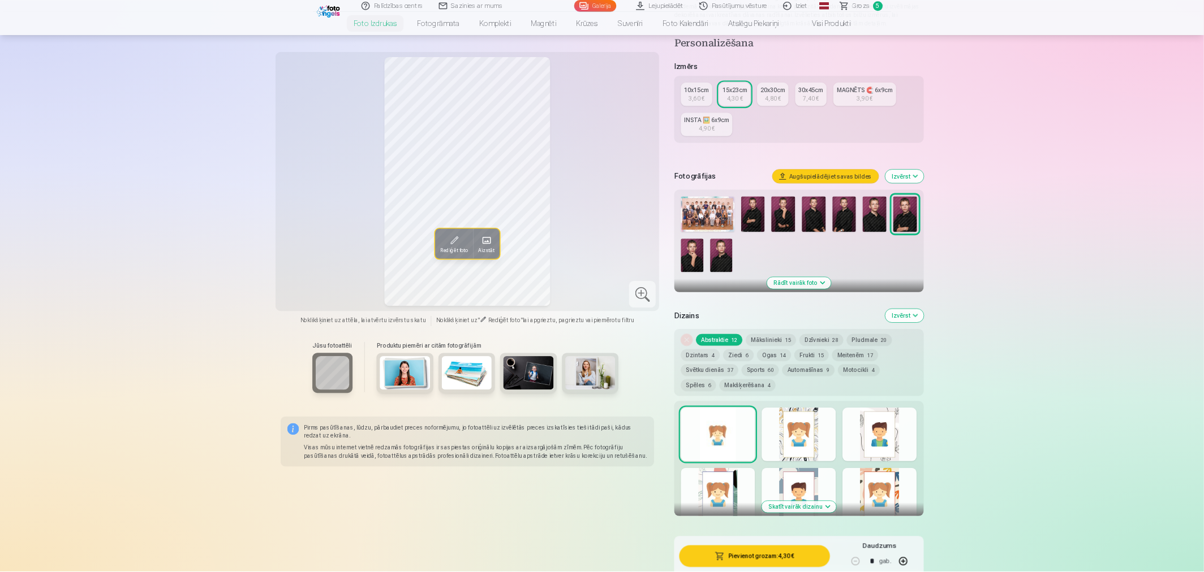
scroll to position [0, 0]
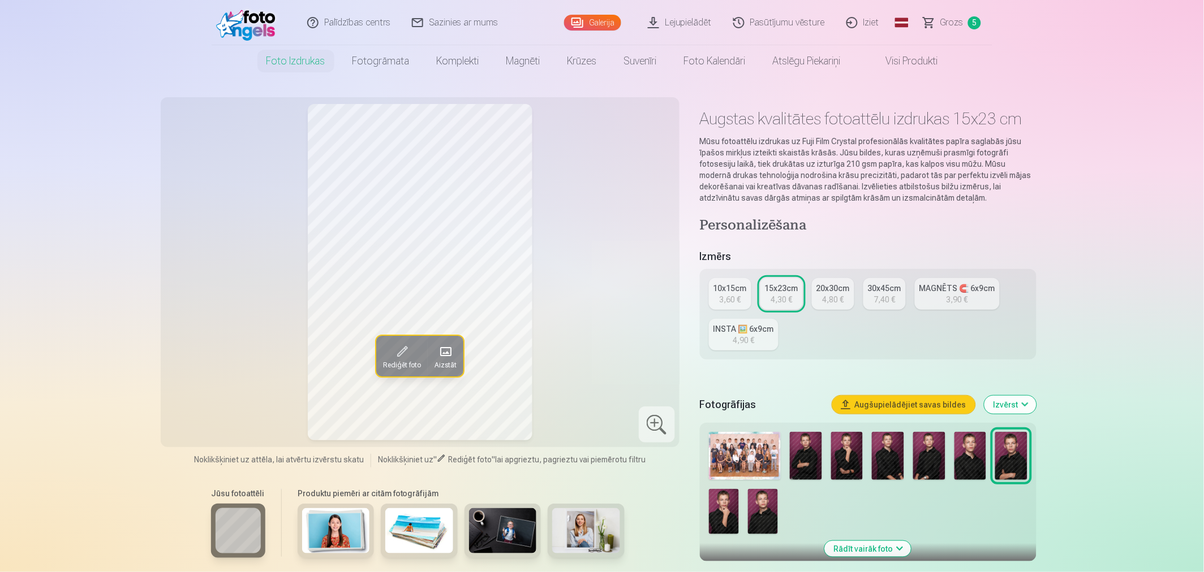
click at [600, 20] on link "Galerija" at bounding box center [592, 23] width 57 height 16
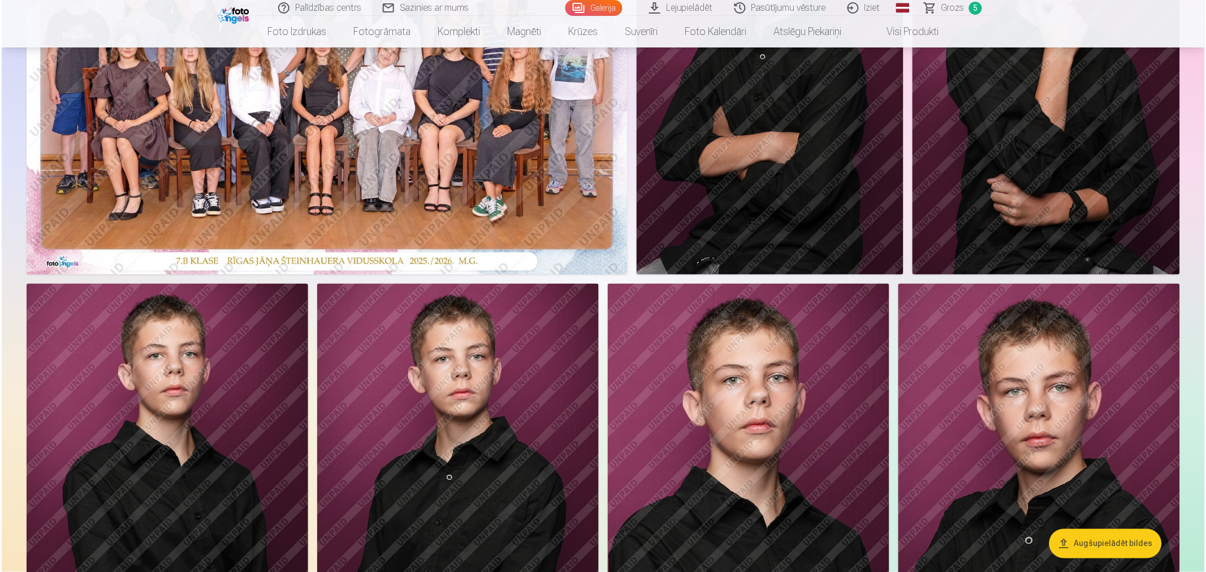
scroll to position [377, 0]
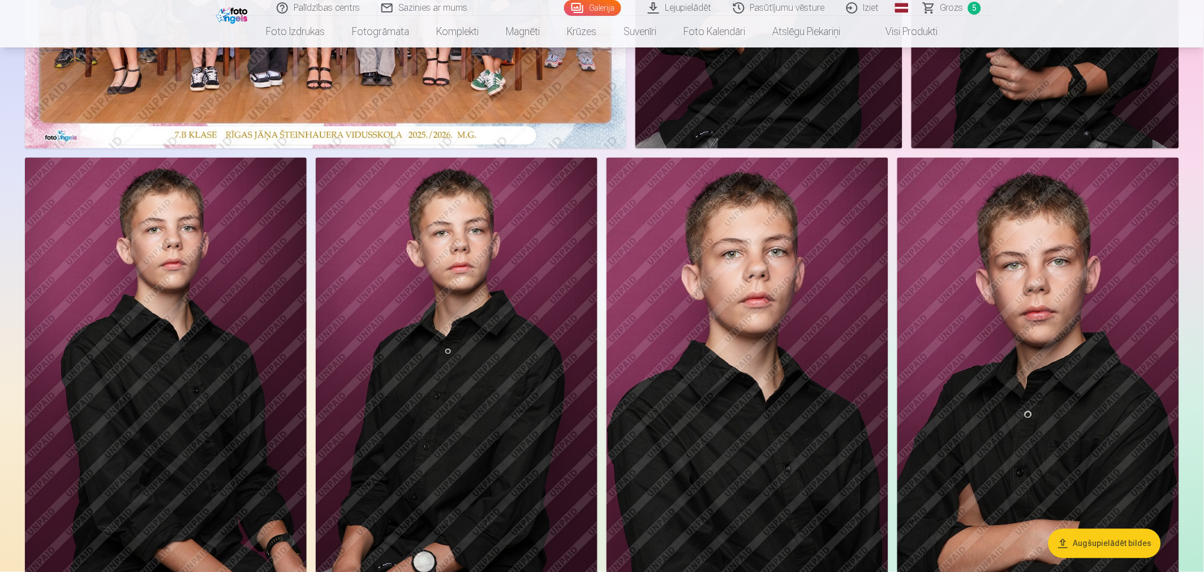
click at [1040, 303] on img at bounding box center [1038, 369] width 282 height 423
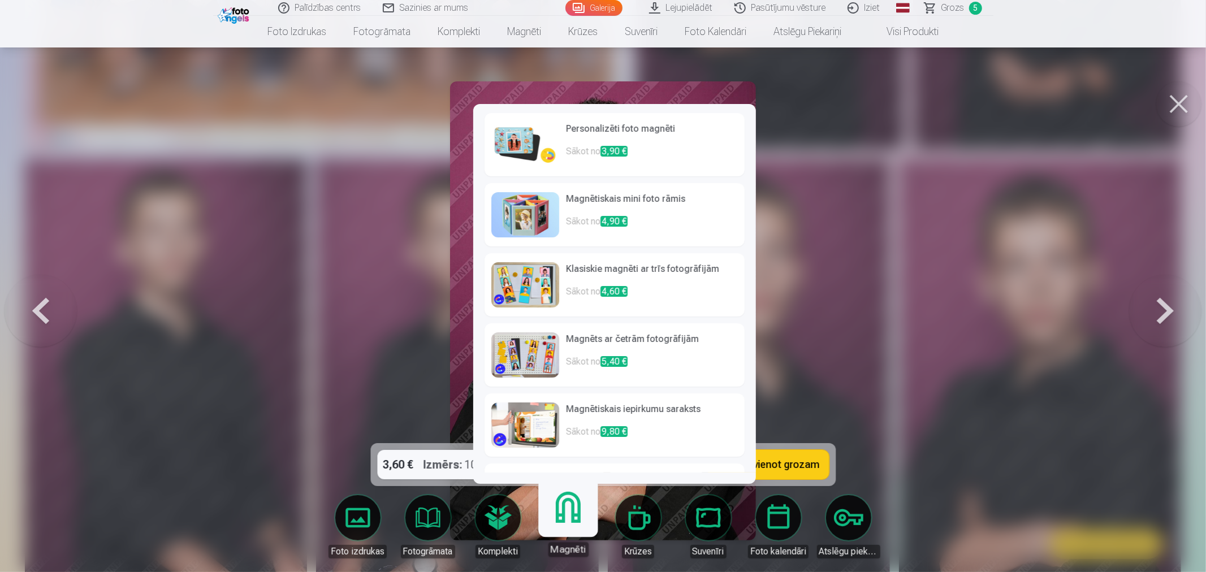
click at [578, 140] on h6 "Personalizēti foto magnēti" at bounding box center [652, 133] width 172 height 23
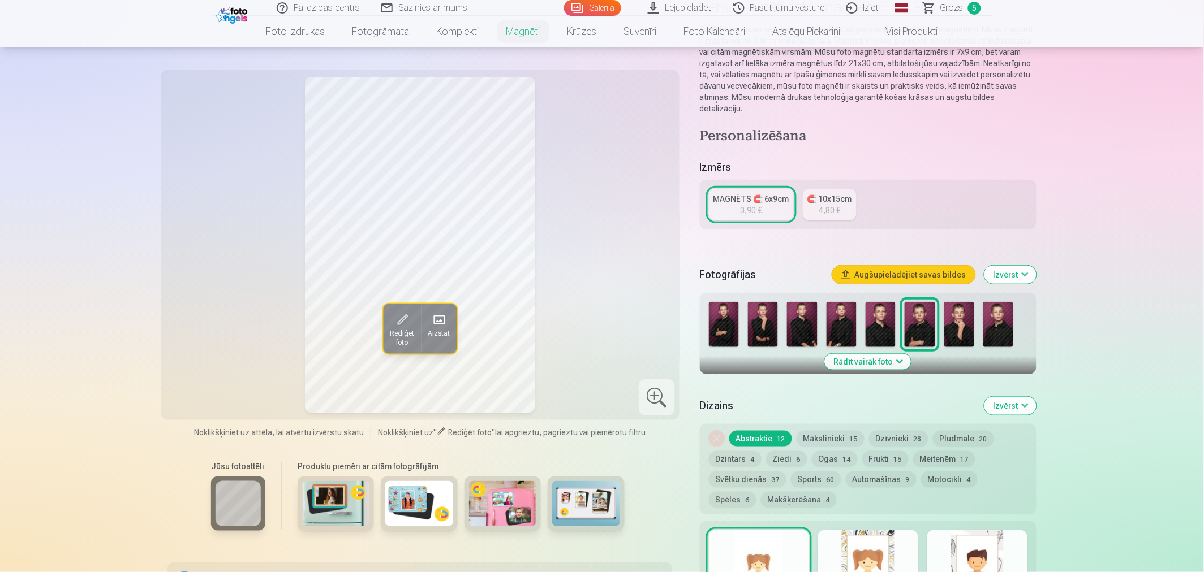
scroll to position [126, 0]
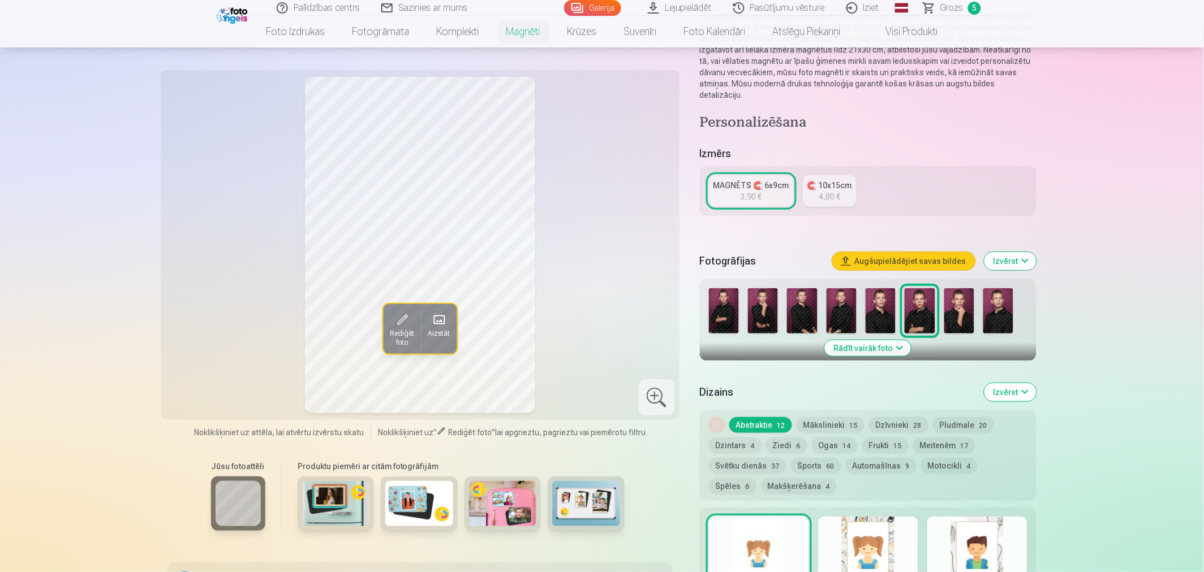
click at [742, 191] on div "3,90 €" at bounding box center [750, 196] width 21 height 11
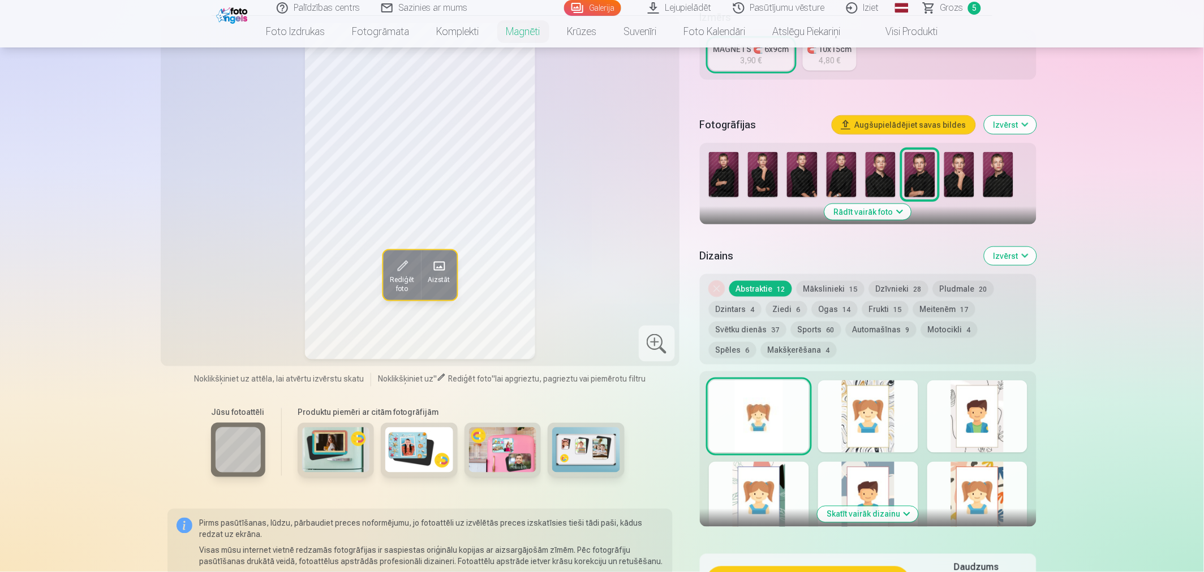
scroll to position [439, 0]
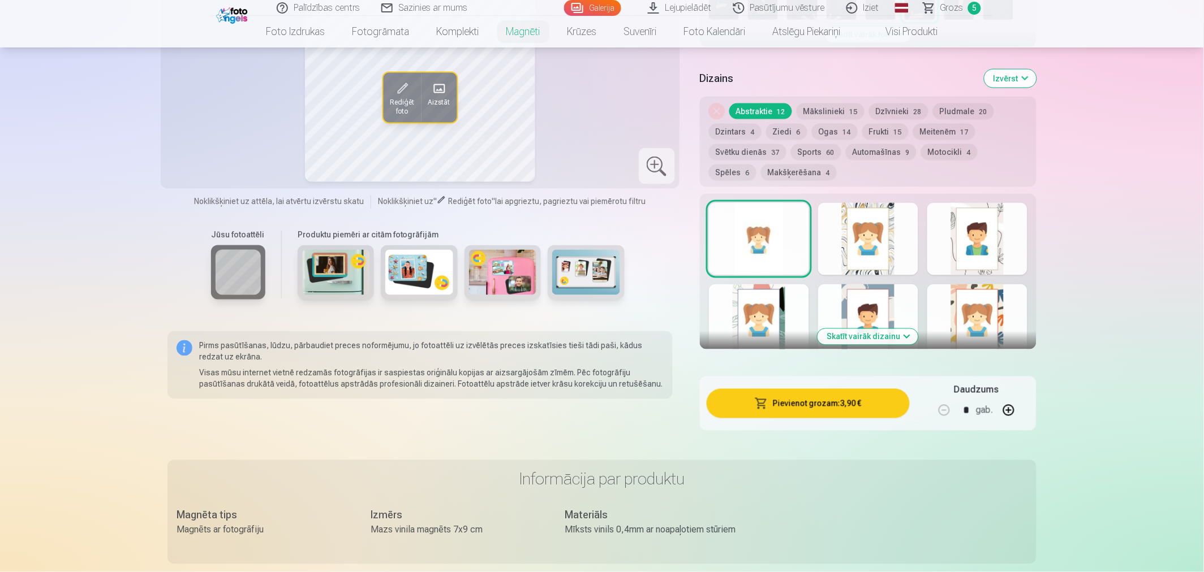
click at [1006, 403] on button "button" at bounding box center [1008, 410] width 27 height 27
click at [1005, 402] on button "button" at bounding box center [1008, 410] width 27 height 27
click at [998, 397] on button "button" at bounding box center [1008, 410] width 27 height 27
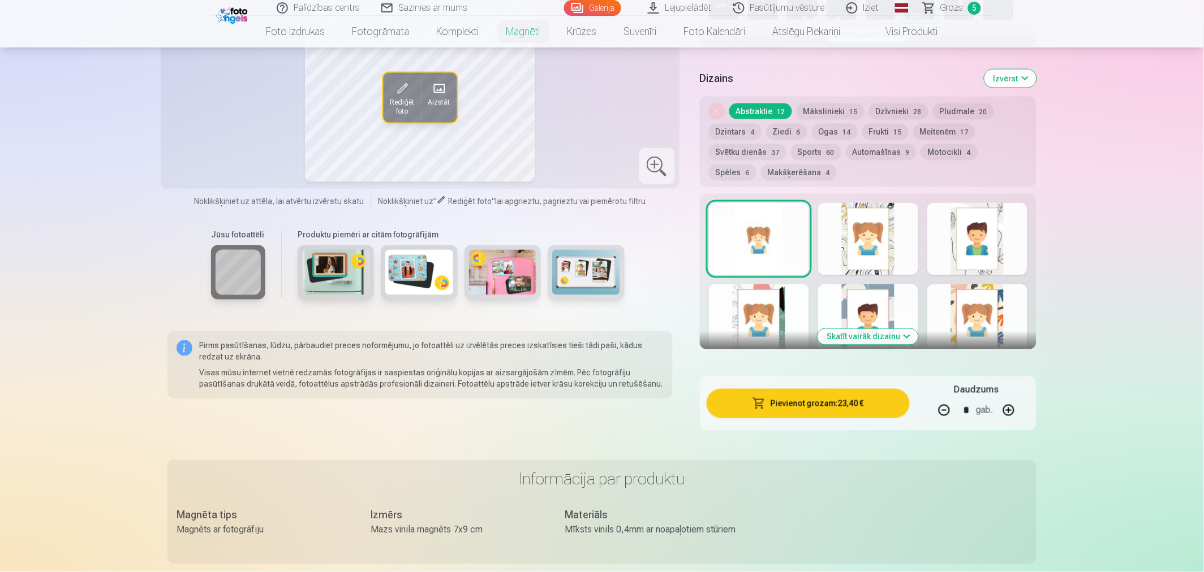
click at [1011, 400] on button "button" at bounding box center [1008, 410] width 27 height 27
type input "*"
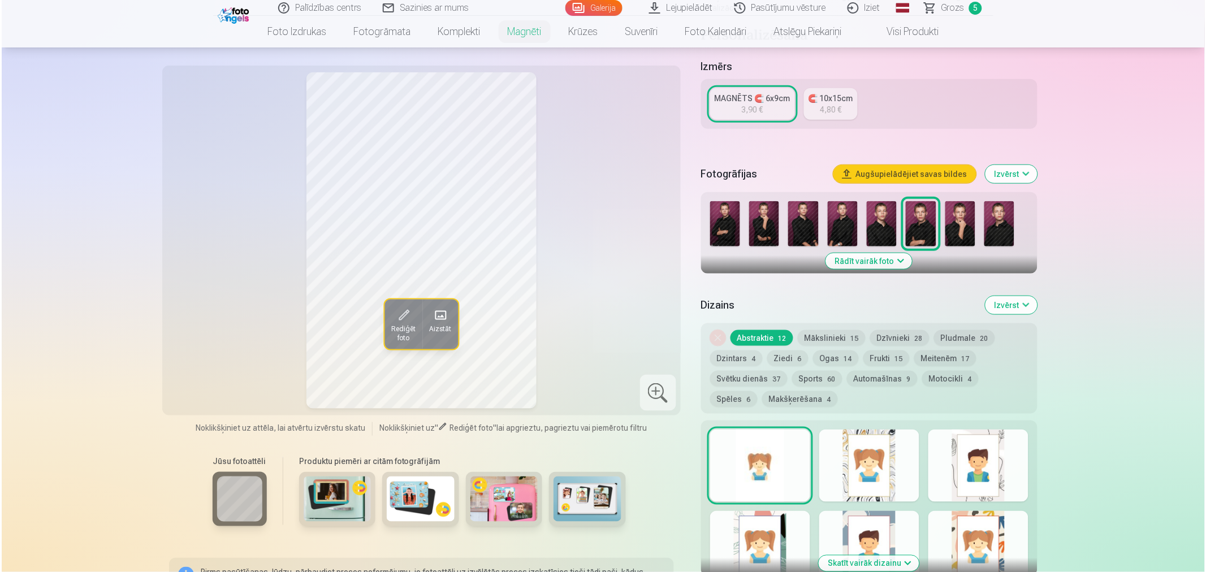
scroll to position [314, 0]
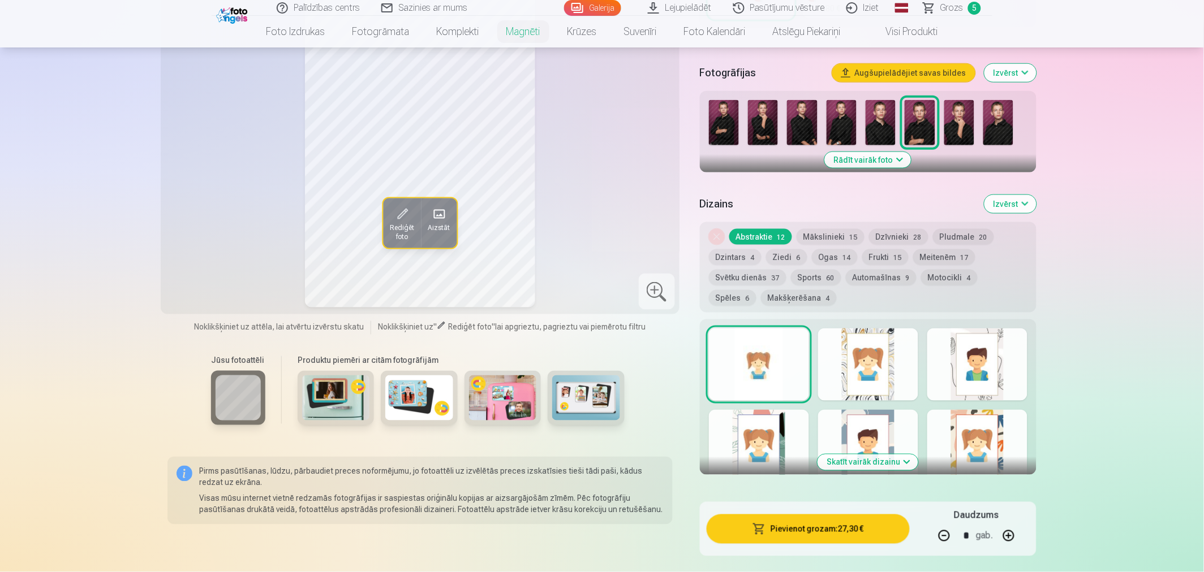
click at [824, 515] on button "Pievienot grozam : 27,30 €" at bounding box center [807, 529] width 203 height 29
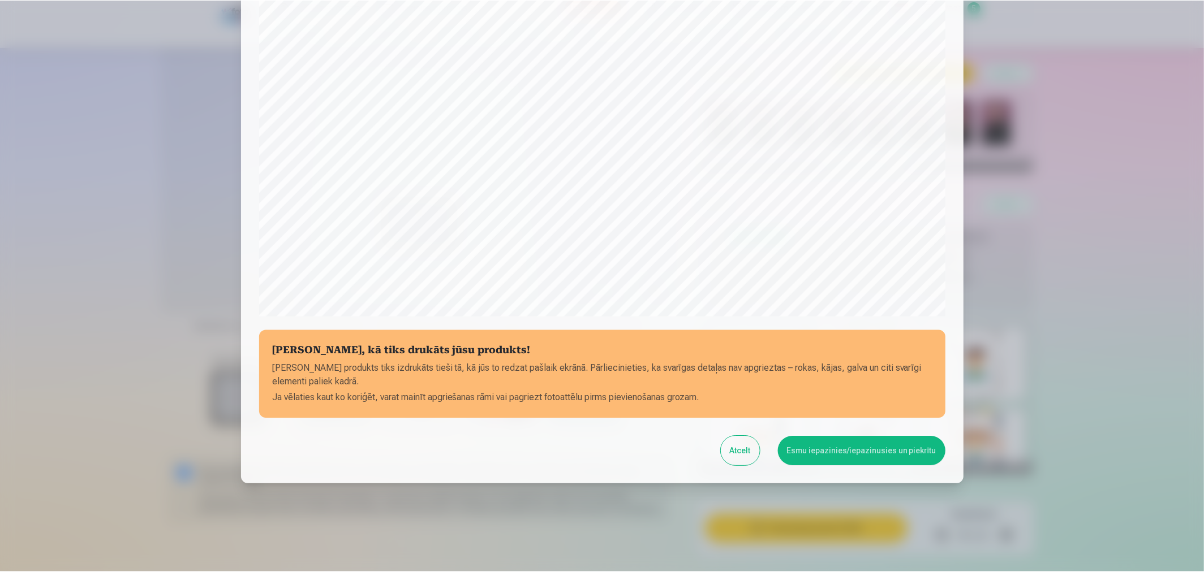
scroll to position [242, 0]
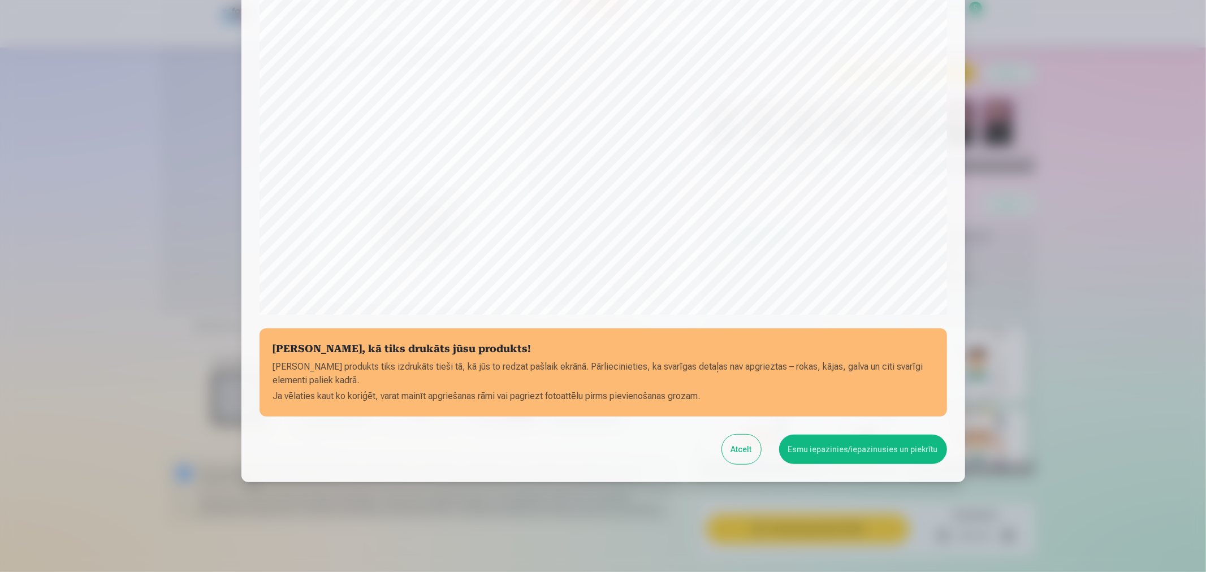
click at [860, 455] on button "Esmu iepazinies/iepazinusies un piekrītu" at bounding box center [863, 449] width 168 height 29
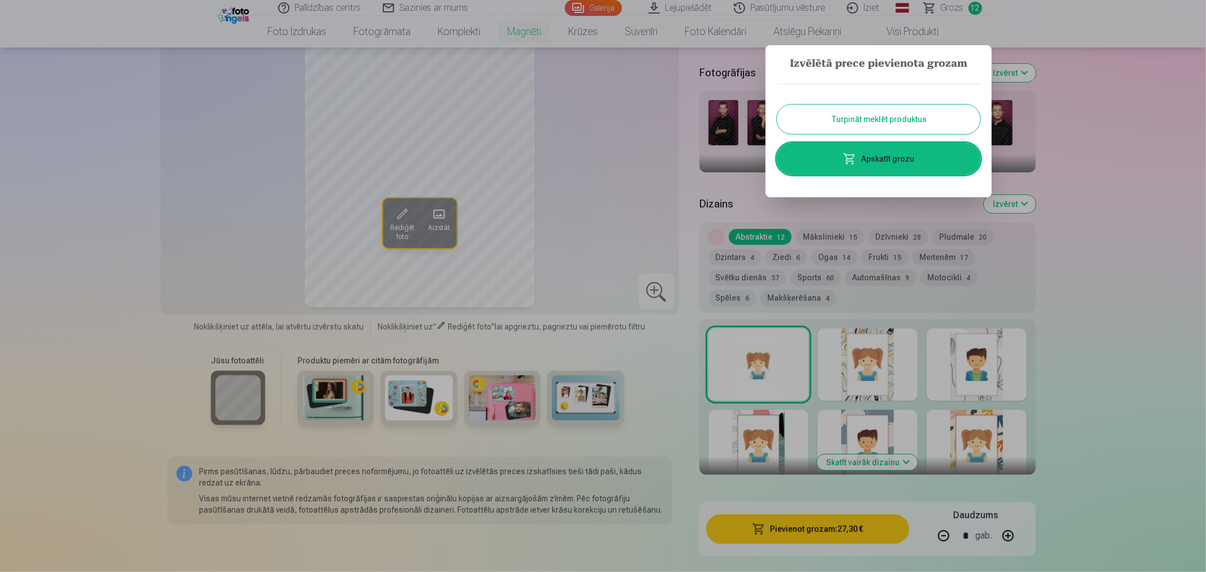
click at [900, 162] on link "Apskatīt grozu" at bounding box center [879, 159] width 204 height 32
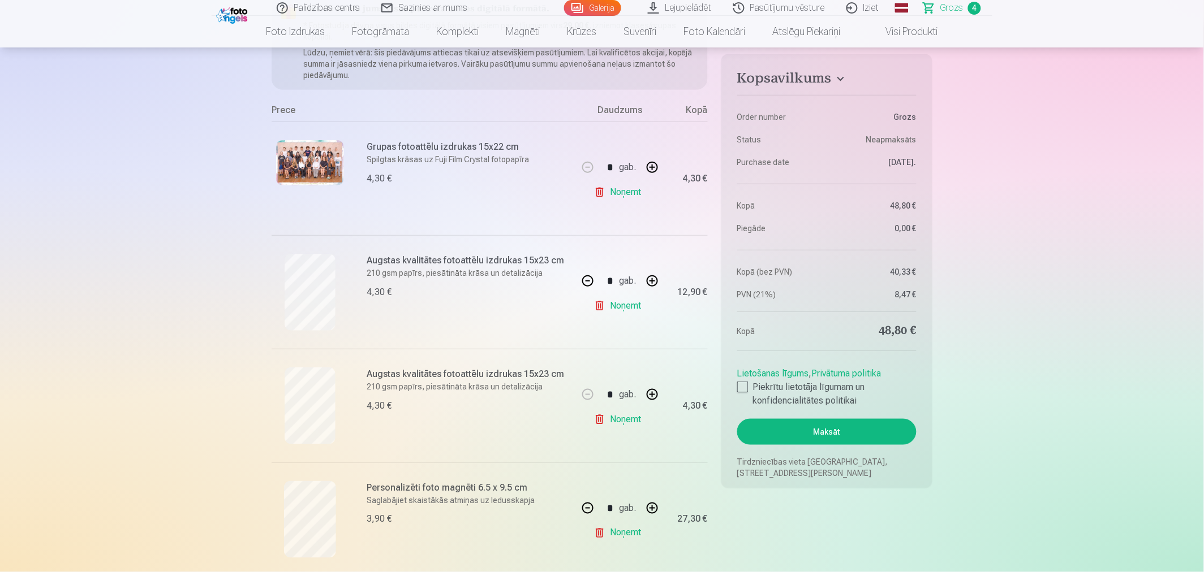
scroll to position [188, 0]
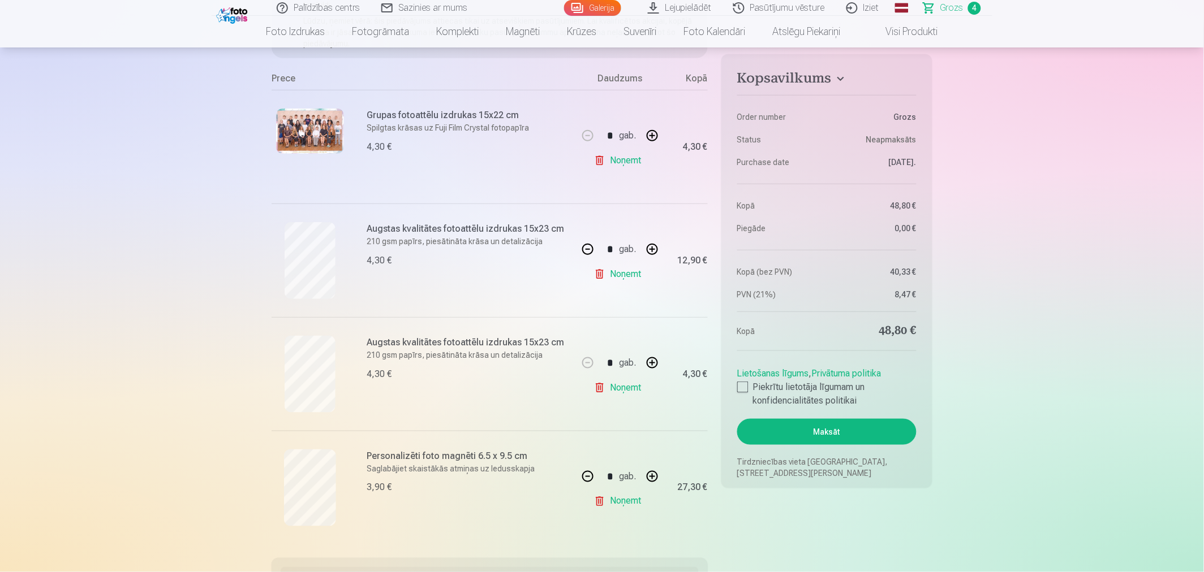
click at [647, 250] on button "button" at bounding box center [652, 249] width 27 height 27
type input "*"
click at [607, 388] on link "Noņemt" at bounding box center [619, 388] width 51 height 23
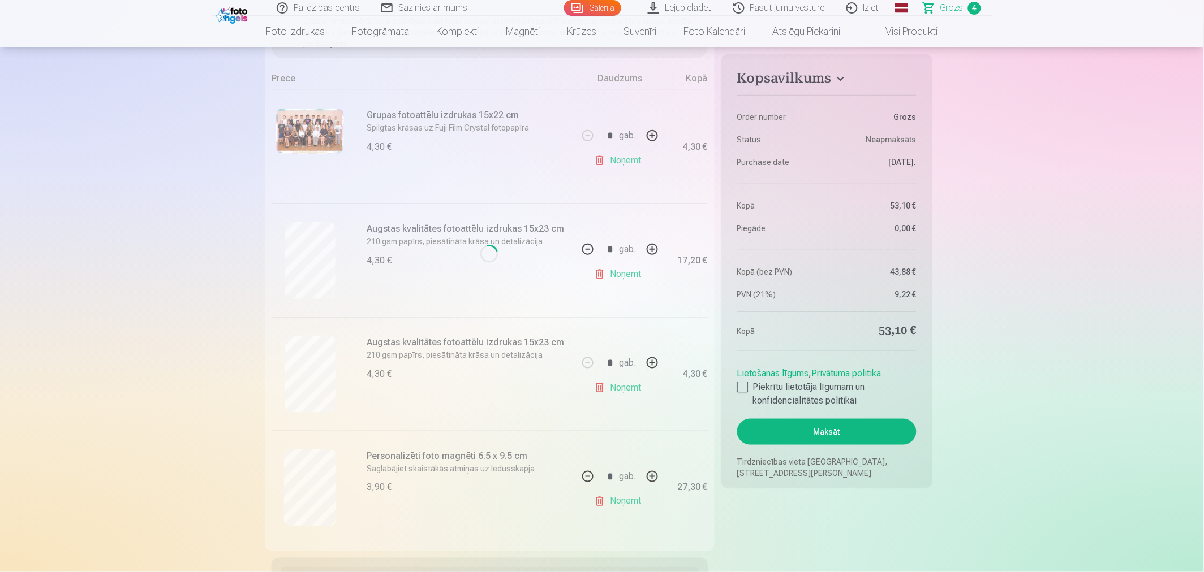
type input "*"
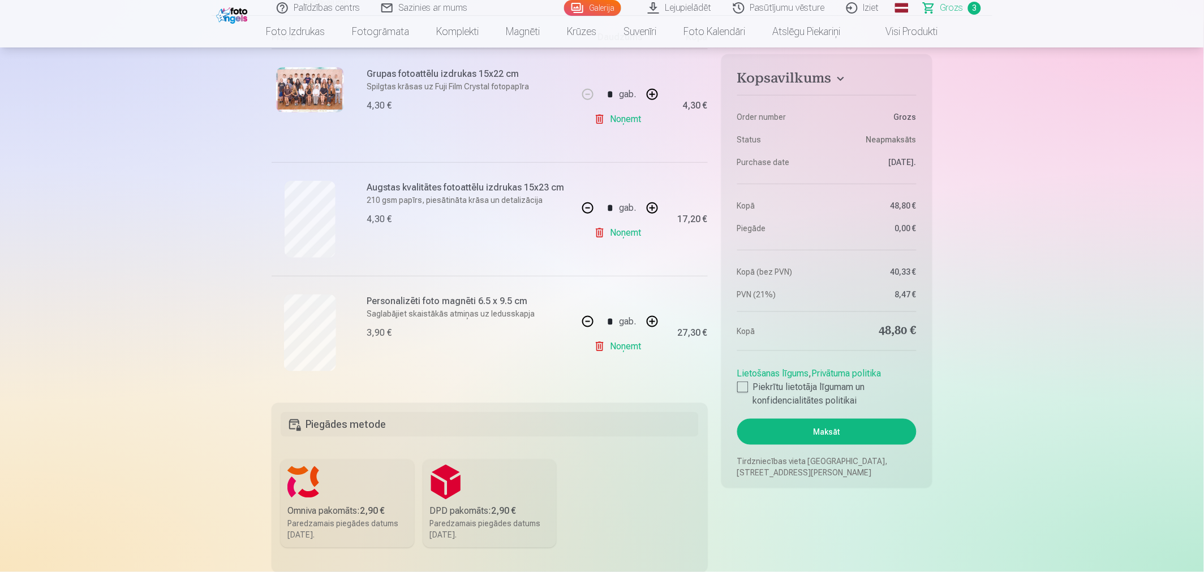
scroll to position [377, 0]
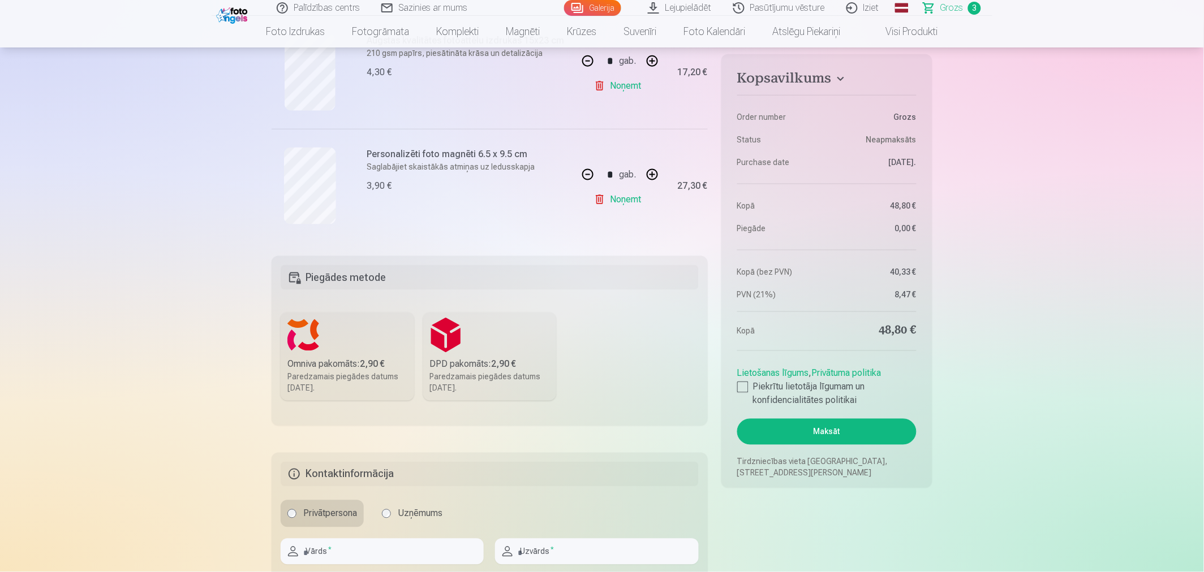
click at [348, 329] on label "Omniva pakomāts : 2,90 € Paredzamais piegādes datums [DATE]." at bounding box center [347, 357] width 133 height 88
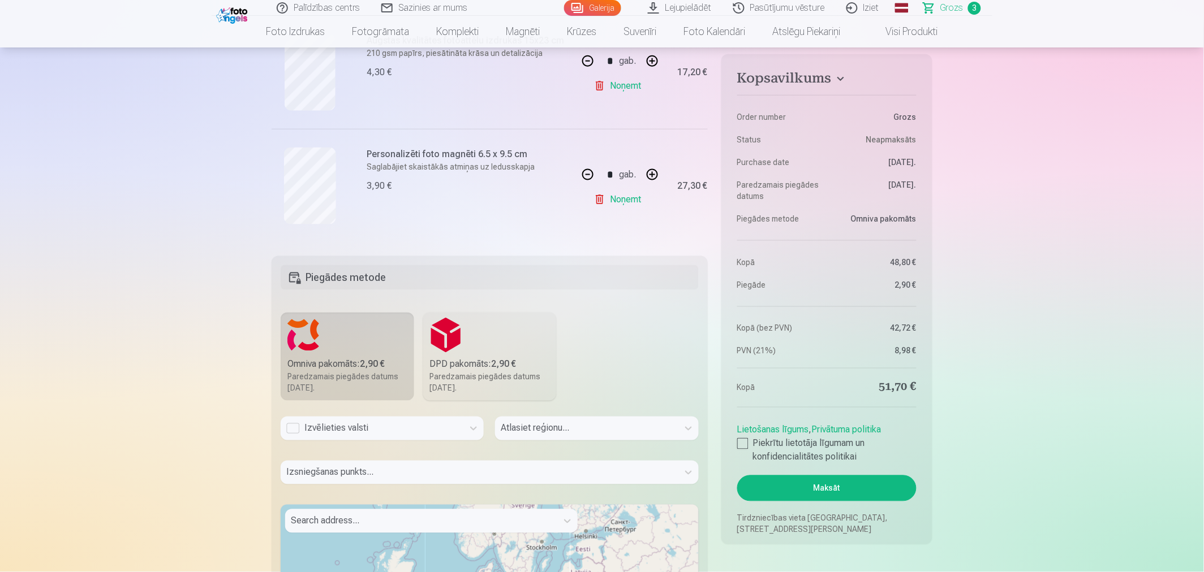
click at [290, 430] on div "Izvēlieties valsti" at bounding box center [371, 429] width 171 height 14
click at [315, 459] on div "Latvija" at bounding box center [382, 459] width 202 height 23
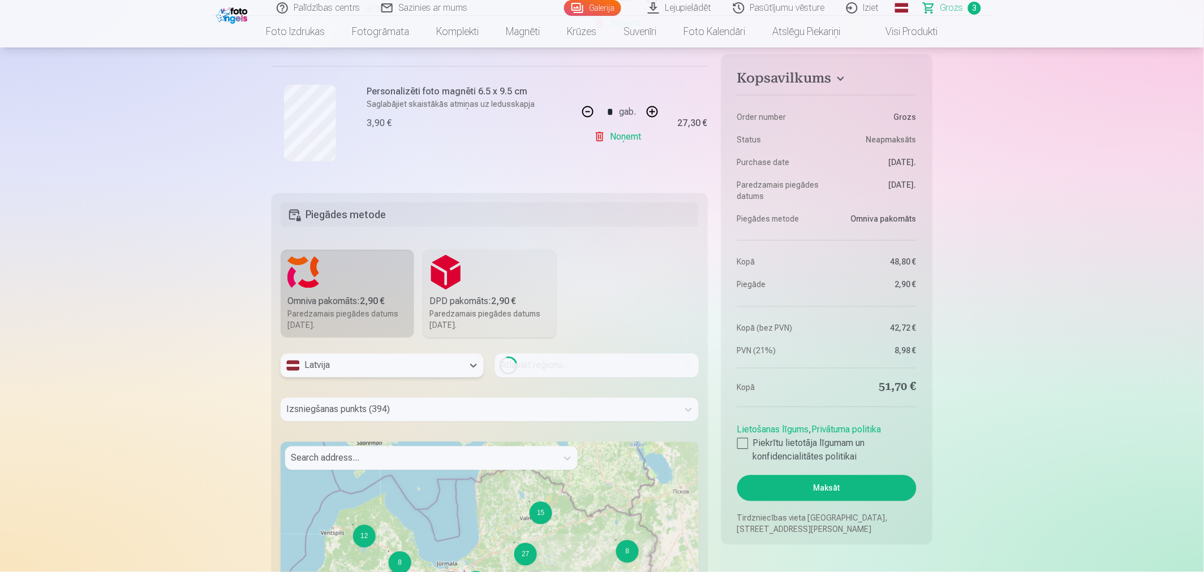
scroll to position [628, 0]
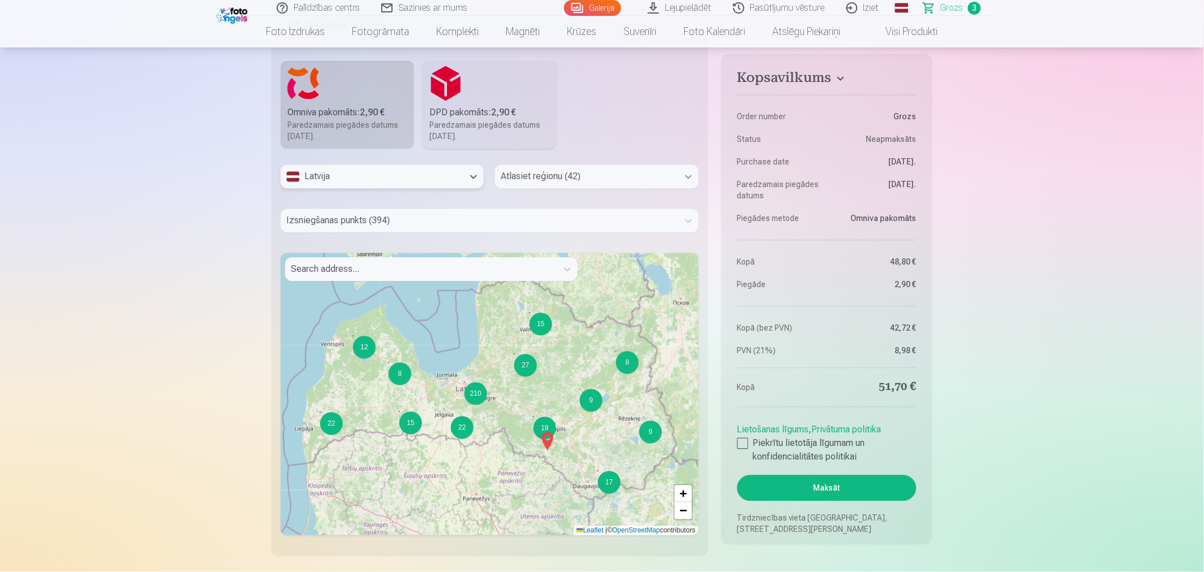
click at [689, 176] on icon at bounding box center [688, 176] width 11 height 11
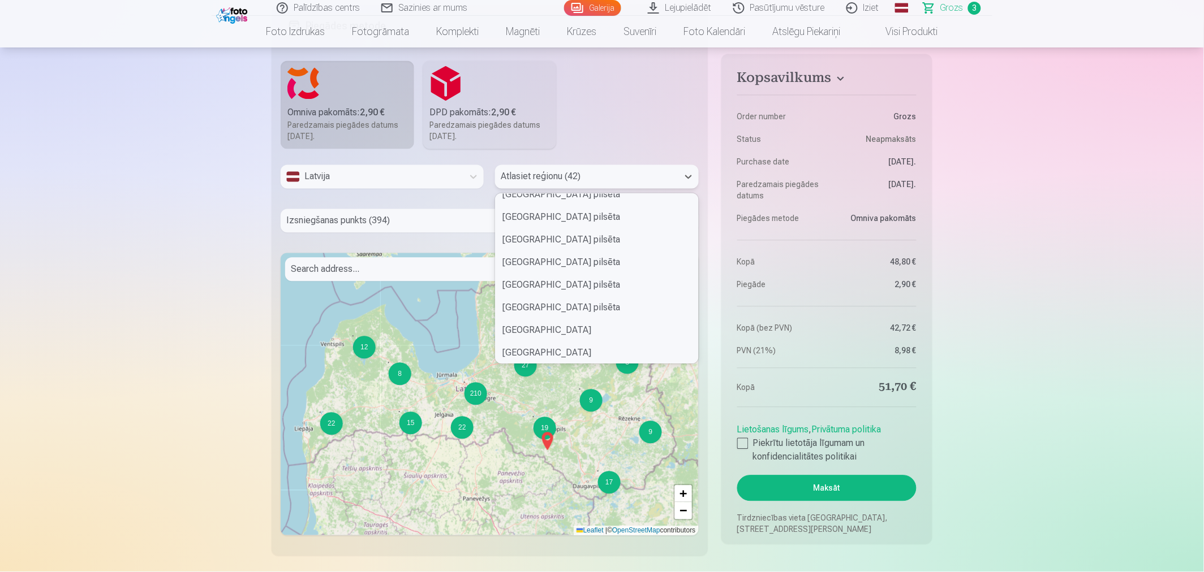
scroll to position [156, 0]
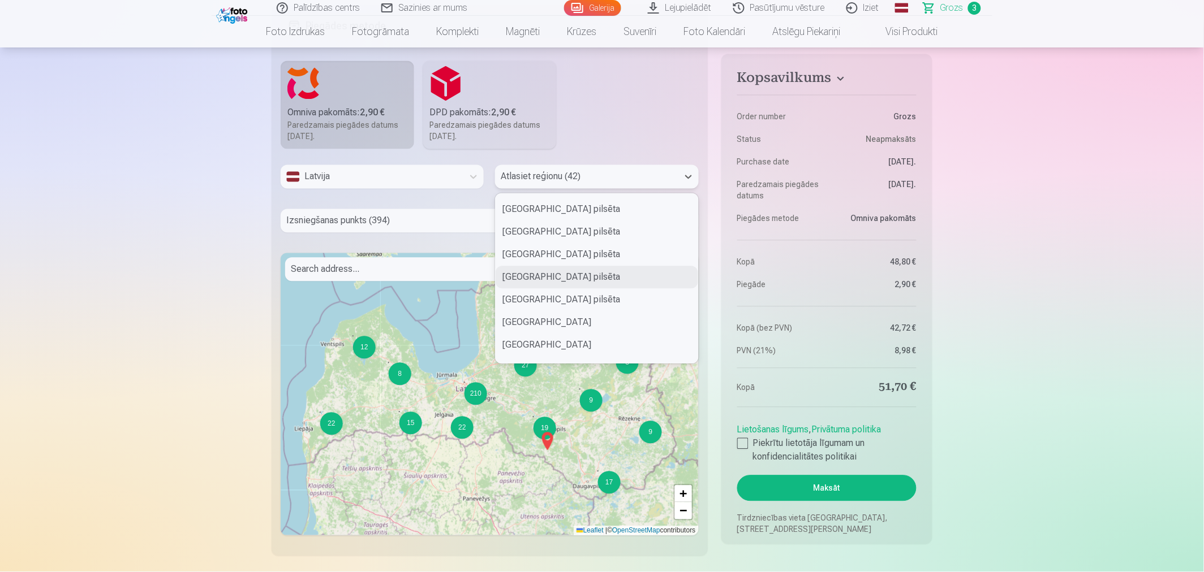
click at [593, 273] on div "[GEOGRAPHIC_DATA] pilsēta" at bounding box center [596, 277] width 202 height 23
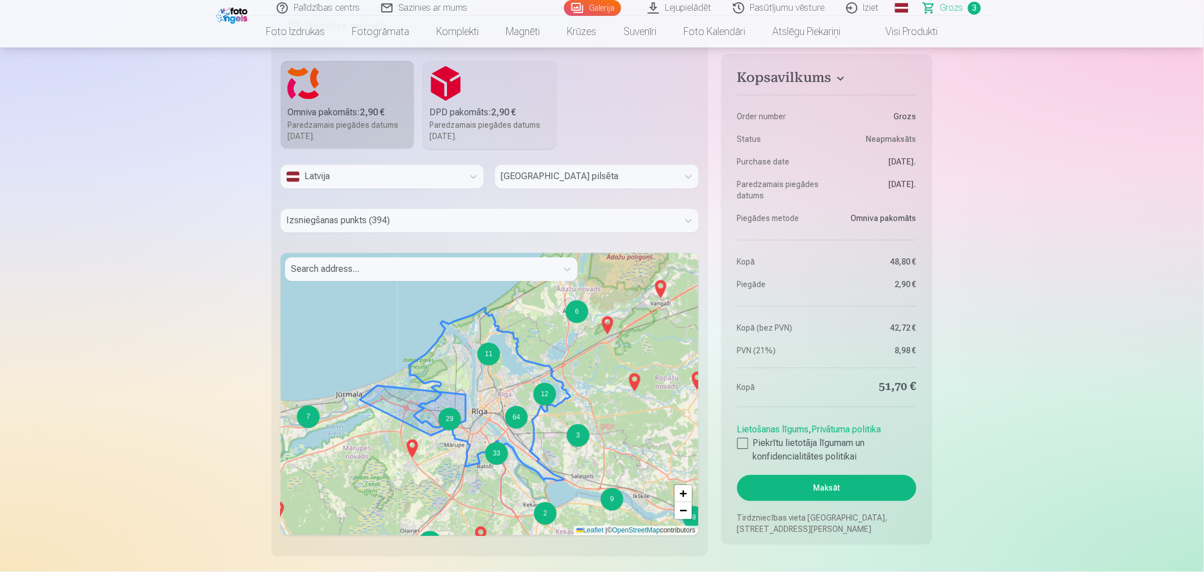
click at [451, 425] on div "29" at bounding box center [449, 419] width 23 height 23
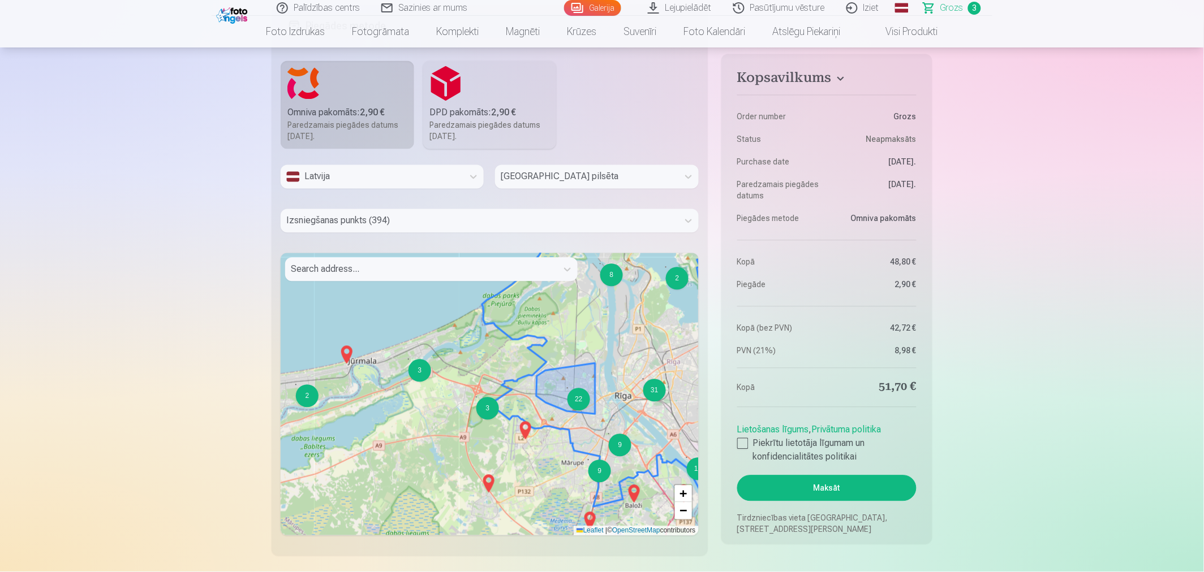
click at [580, 404] on div "22" at bounding box center [578, 400] width 23 height 23
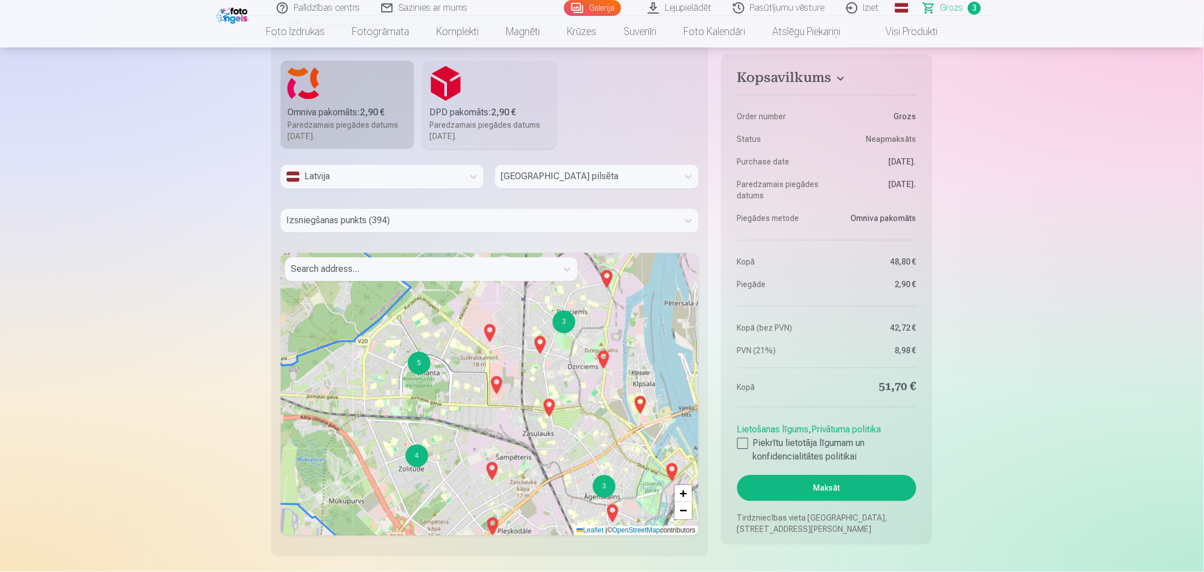
click at [547, 411] on img at bounding box center [549, 408] width 18 height 27
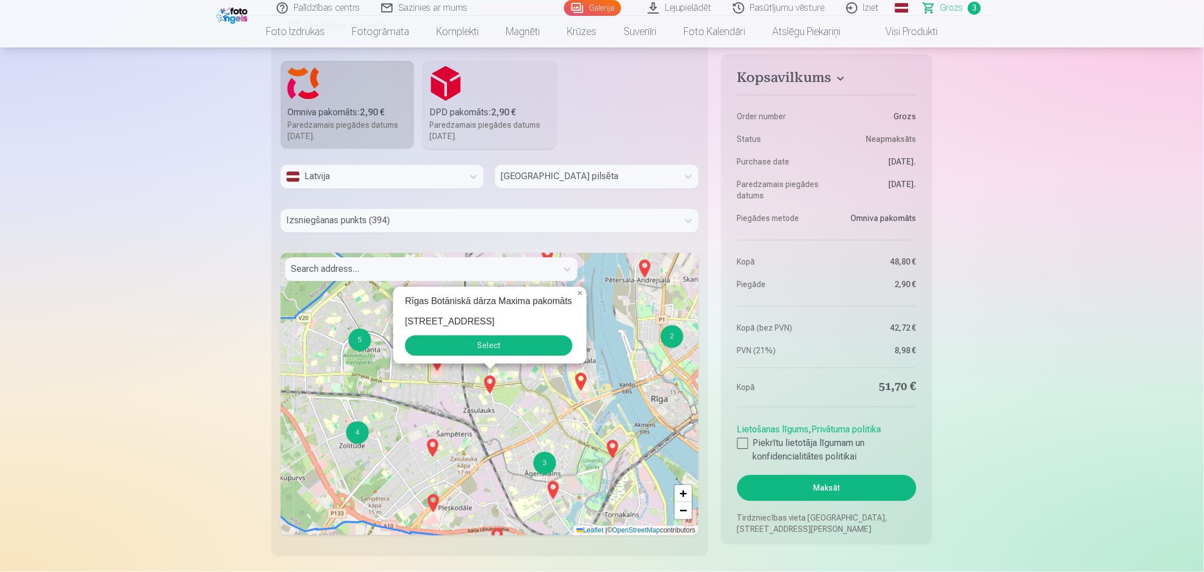
click at [519, 351] on button "Select" at bounding box center [488, 346] width 167 height 20
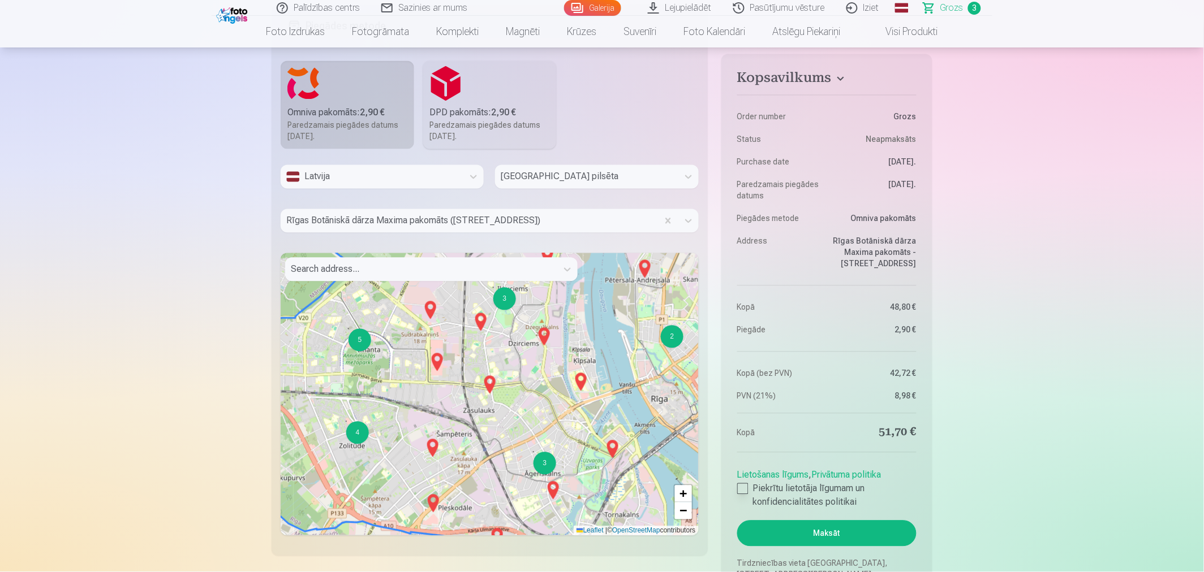
click at [741, 494] on div at bounding box center [742, 489] width 11 height 11
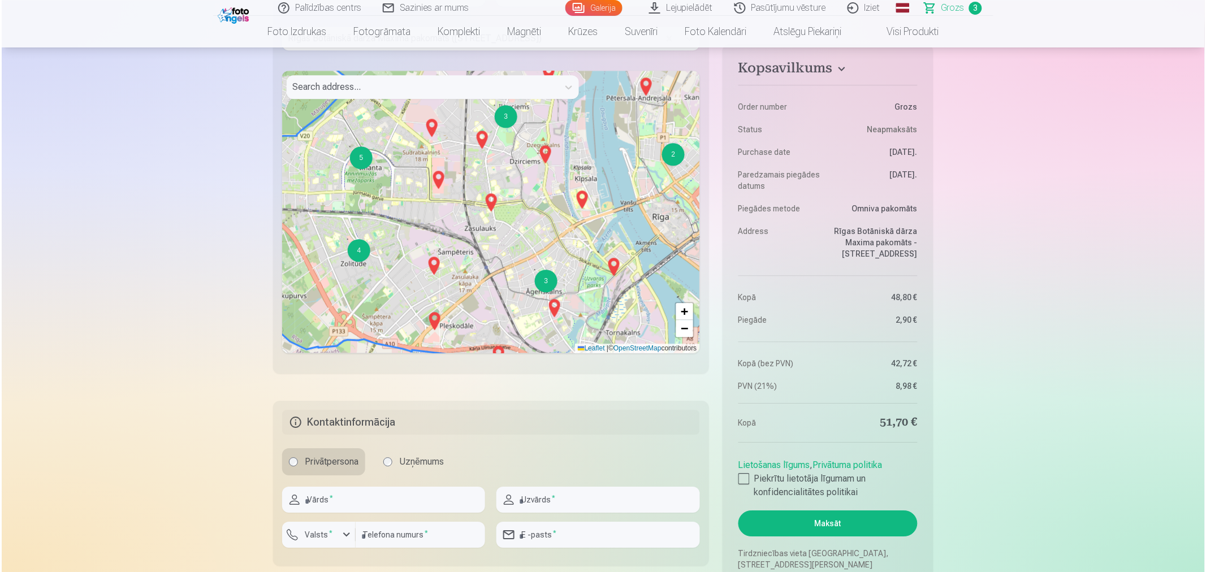
scroll to position [942, 0]
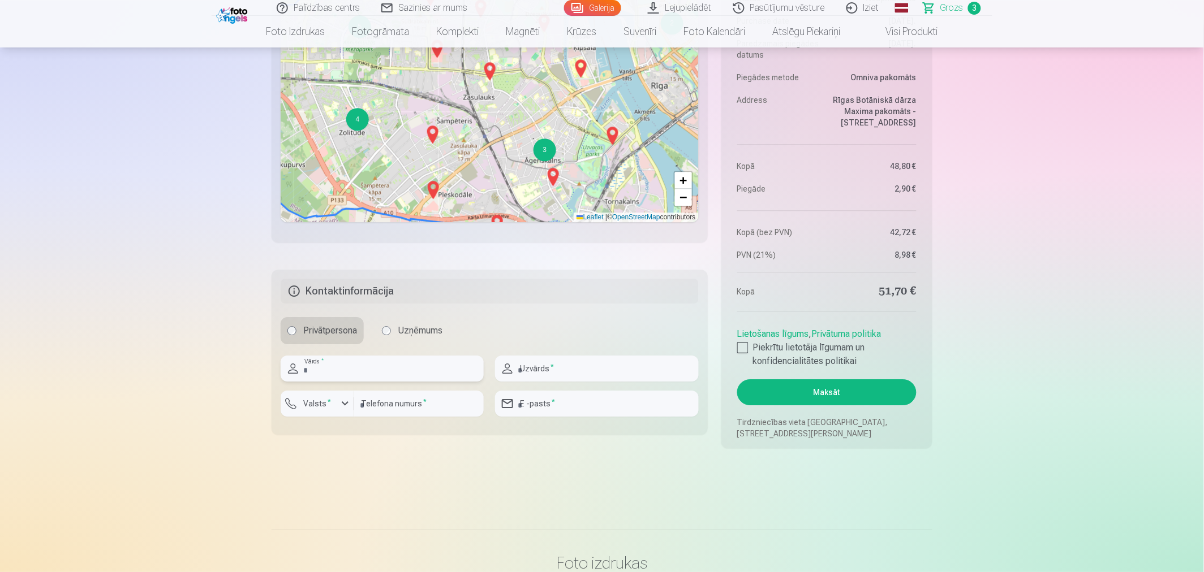
click at [363, 369] on input "text" at bounding box center [382, 369] width 203 height 26
type input "****"
type input "**********"
type input "*******"
type input "********"
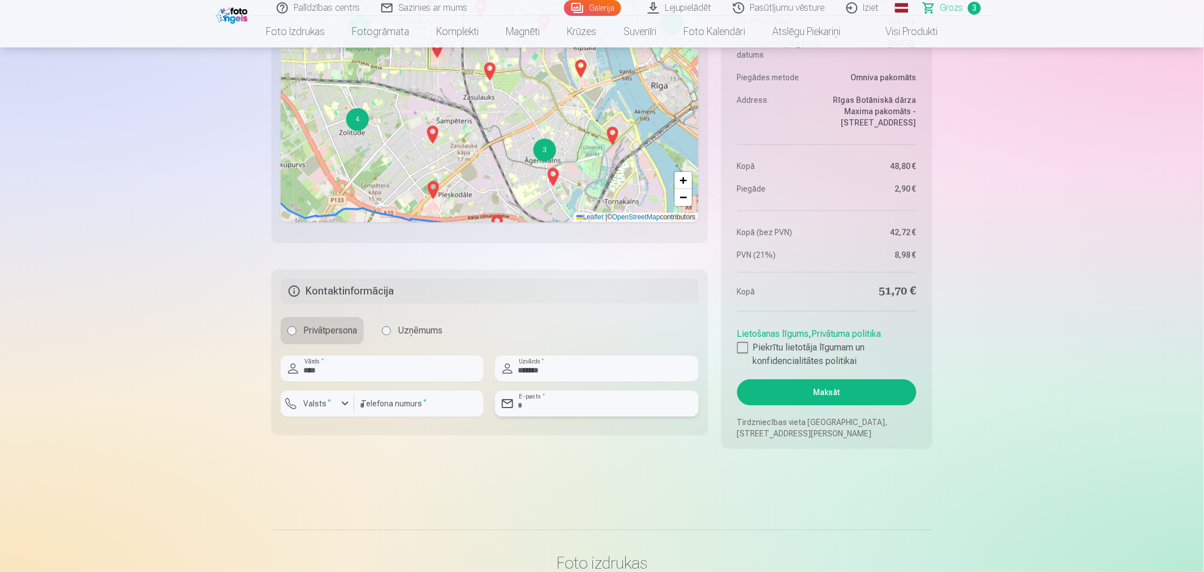
type input "**********"
click at [796, 398] on button "Maksāt" at bounding box center [826, 393] width 179 height 26
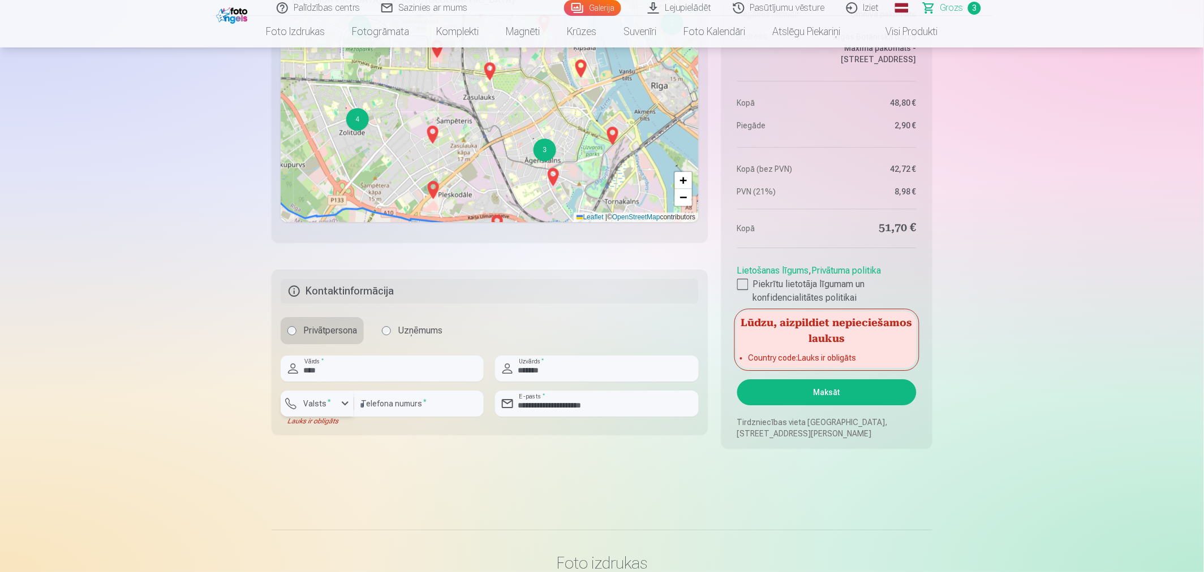
click at [346, 400] on div "button" at bounding box center [345, 404] width 14 height 14
click at [354, 433] on li "+371 Latvija" at bounding box center [330, 430] width 80 height 23
click at [889, 395] on button "Maksāt" at bounding box center [826, 393] width 179 height 26
